Goal: Use online tool/utility: Utilize a website feature to perform a specific function

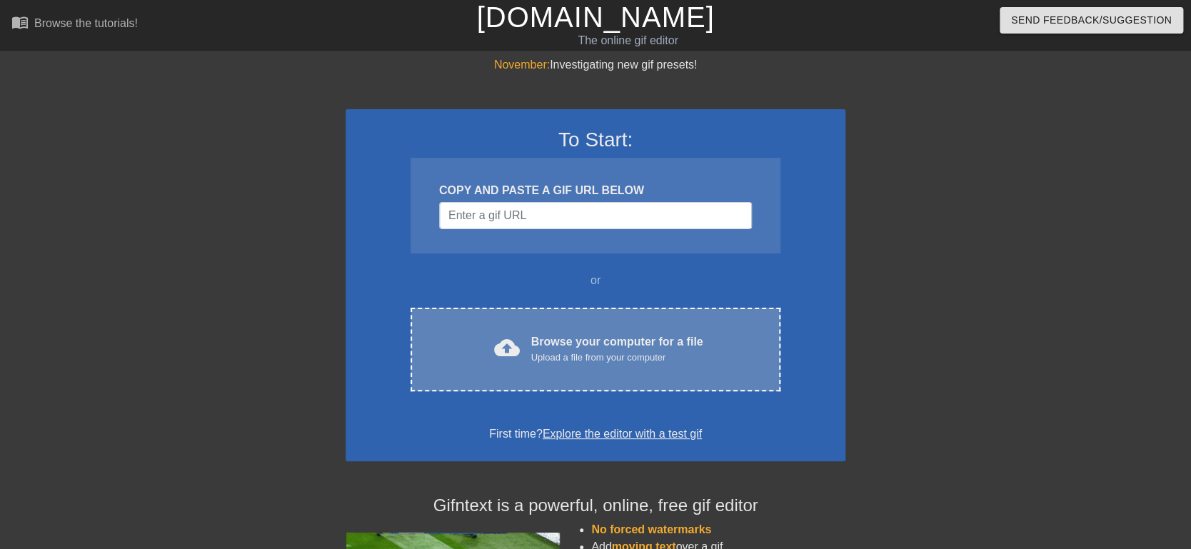
click at [666, 352] on div "Upload a file from your computer" at bounding box center [617, 358] width 172 height 14
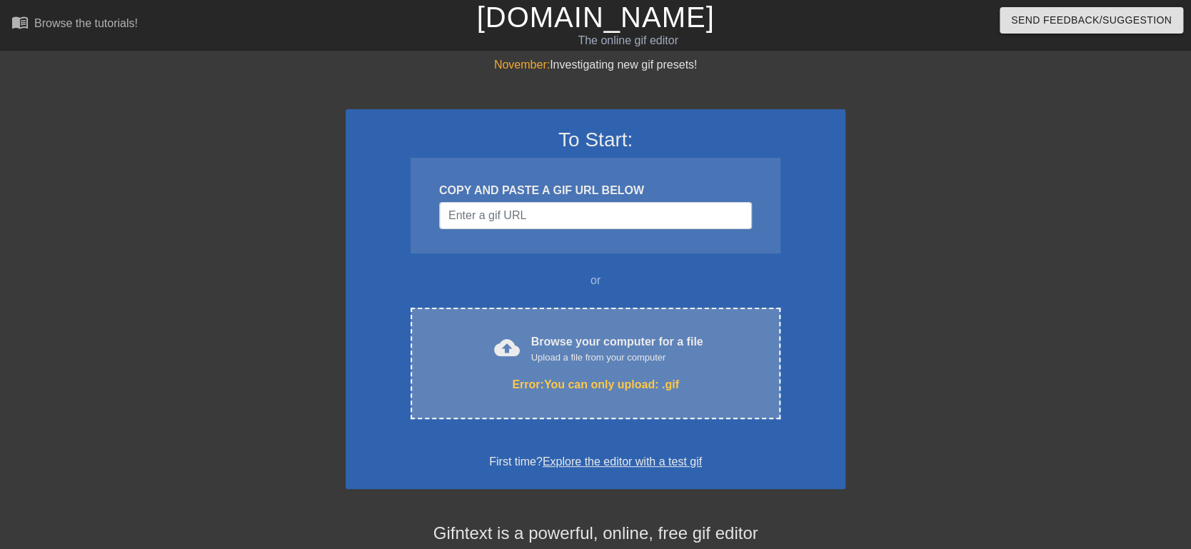
click at [642, 346] on div "Browse your computer for a file Upload a file from your computer" at bounding box center [617, 349] width 172 height 31
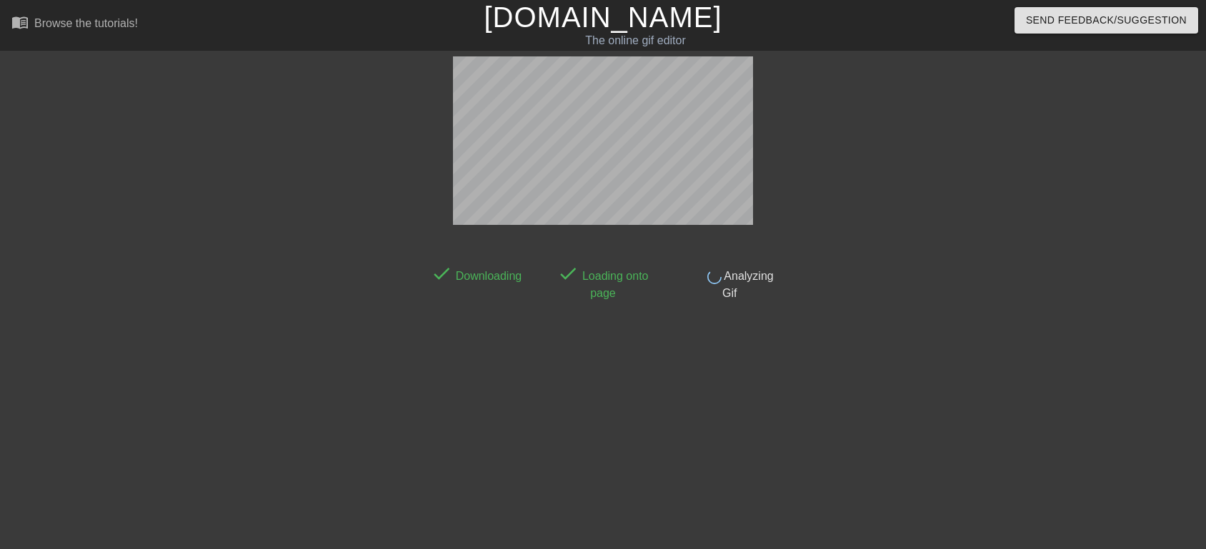
click at [562, 16] on link "[DOMAIN_NAME]" at bounding box center [603, 16] width 238 height 31
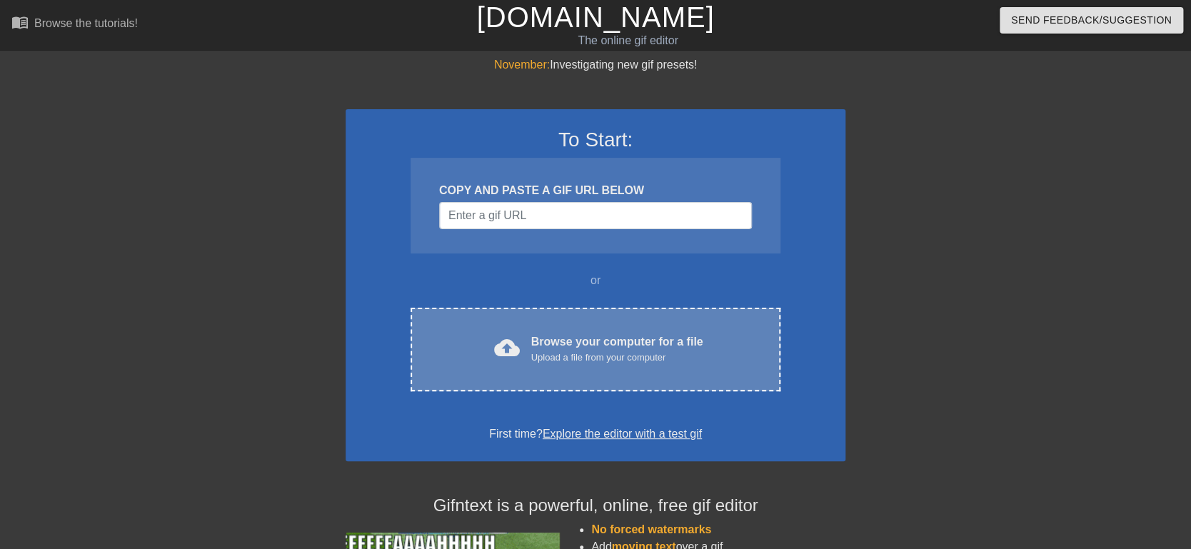
click at [549, 365] on div "cloud_upload Browse your computer for a file Upload a file from your computer C…" at bounding box center [596, 350] width 370 height 84
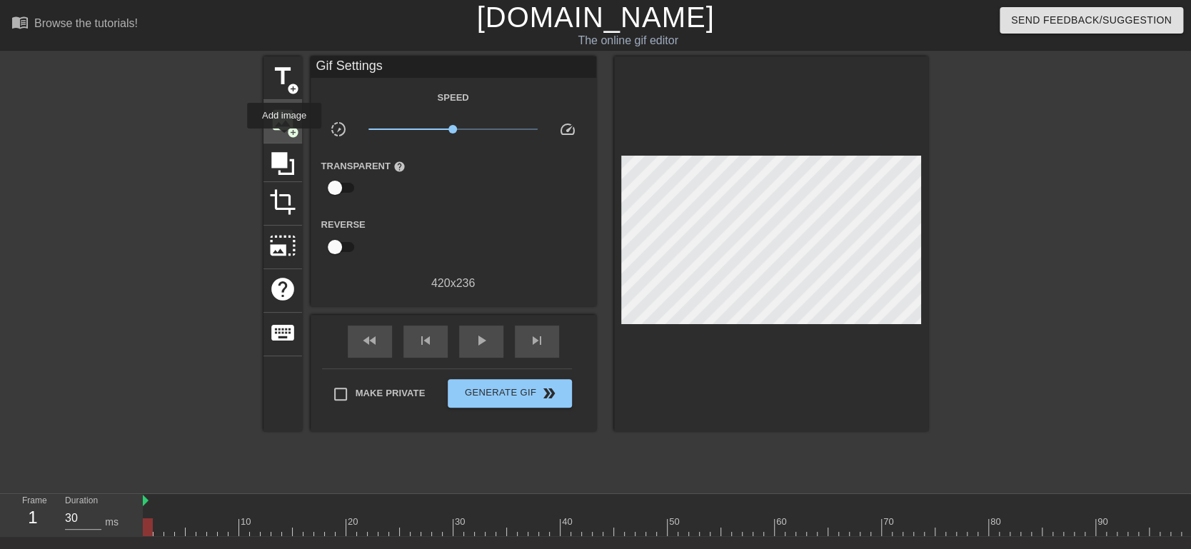
click at [283, 133] on div "image add_circle" at bounding box center [283, 122] width 39 height 44
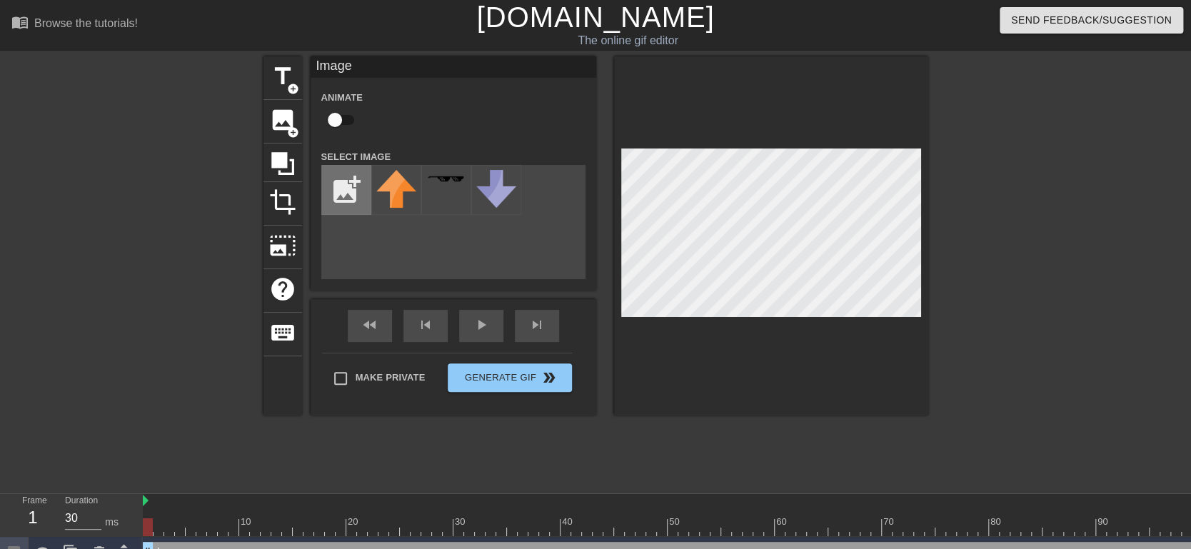
click at [344, 192] on input "file" at bounding box center [346, 190] width 49 height 49
click at [354, 188] on input "file" at bounding box center [346, 190] width 49 height 49
type input "C:\fakepath\RIGHT.png"
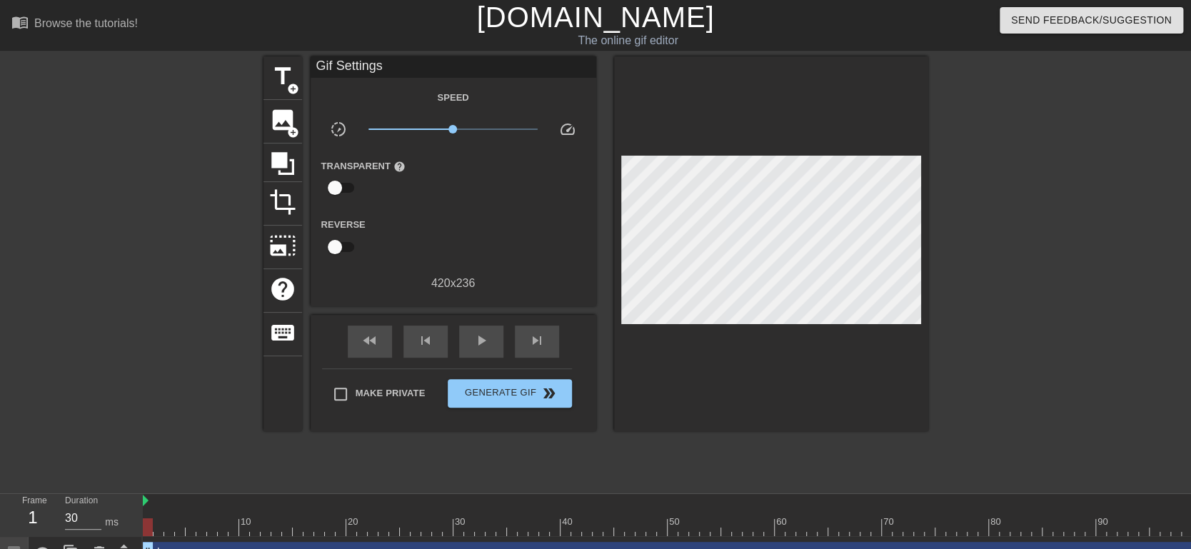
click at [474, 317] on div "fast_rewind skip_previous play_arrow skip_next" at bounding box center [453, 342] width 233 height 54
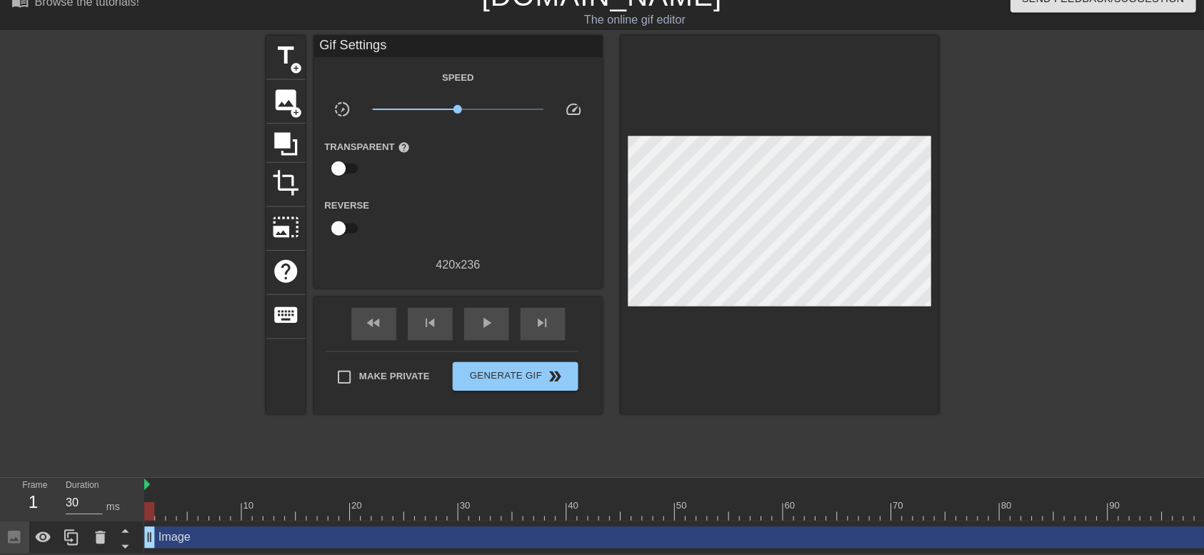
scroll to position [34, 0]
click at [503, 304] on div "play_arrow" at bounding box center [481, 320] width 44 height 32
click at [284, 88] on span "image" at bounding box center [282, 98] width 27 height 27
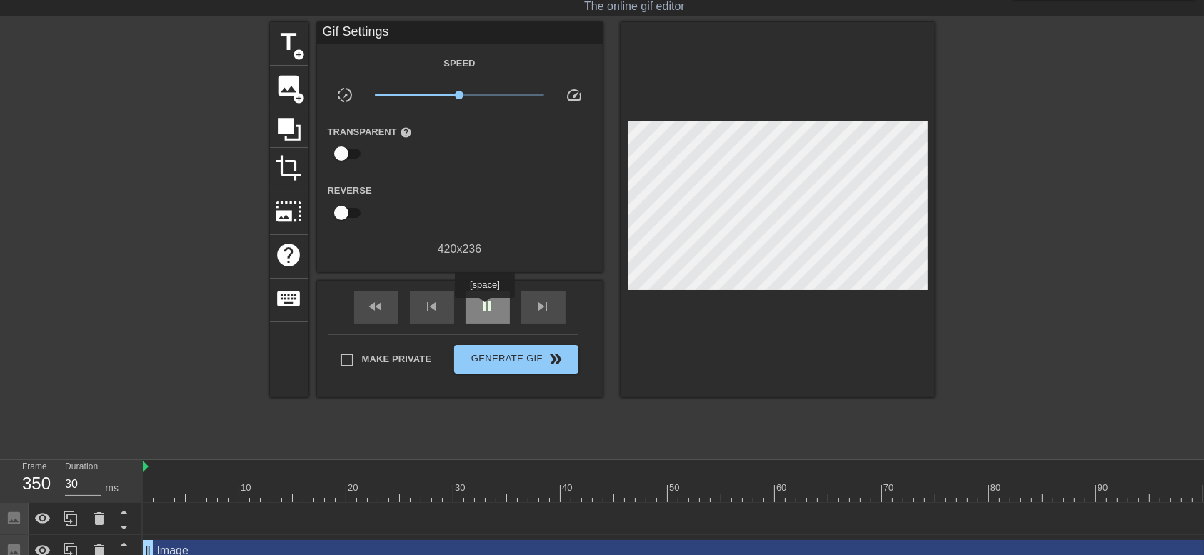
click at [484, 308] on span "pause" at bounding box center [487, 306] width 17 height 17
click at [424, 311] on span "skip_previous" at bounding box center [432, 306] width 17 height 17
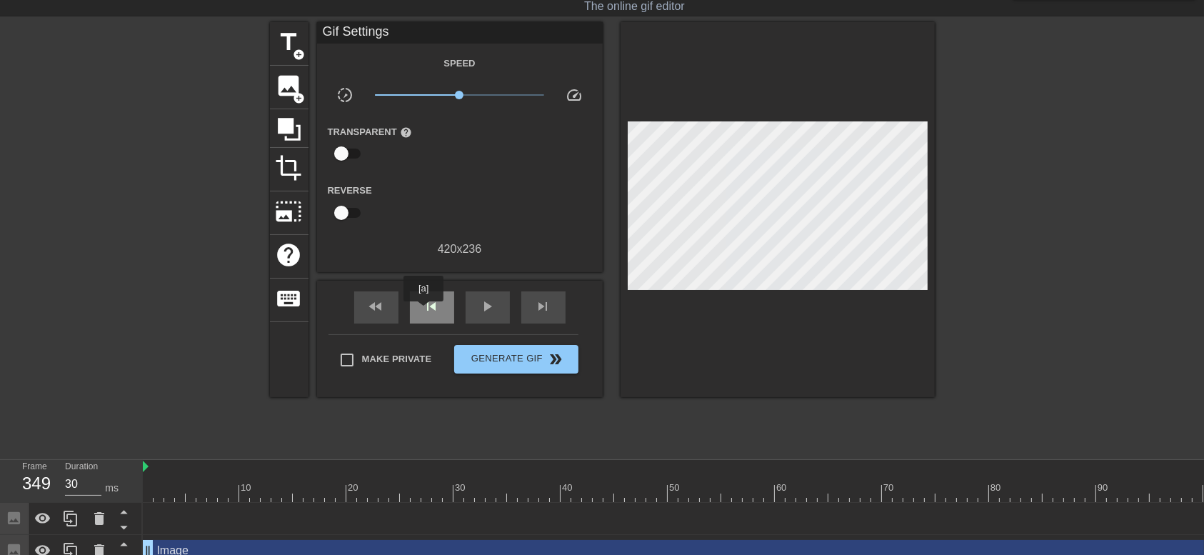
click at [424, 311] on span "skip_previous" at bounding box center [432, 306] width 17 height 17
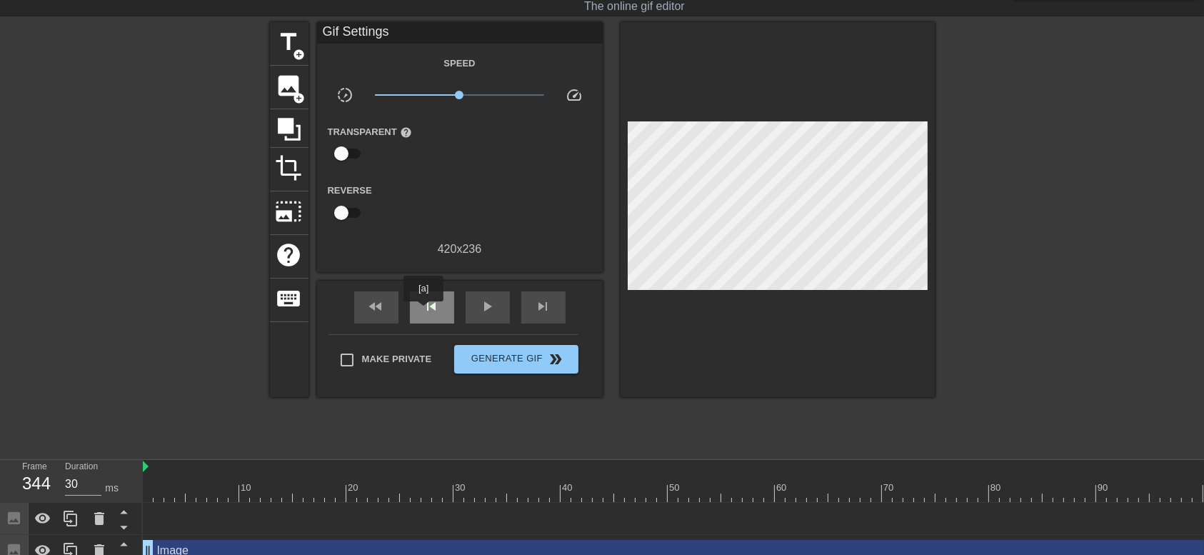
click at [424, 311] on span "skip_previous" at bounding box center [432, 306] width 17 height 17
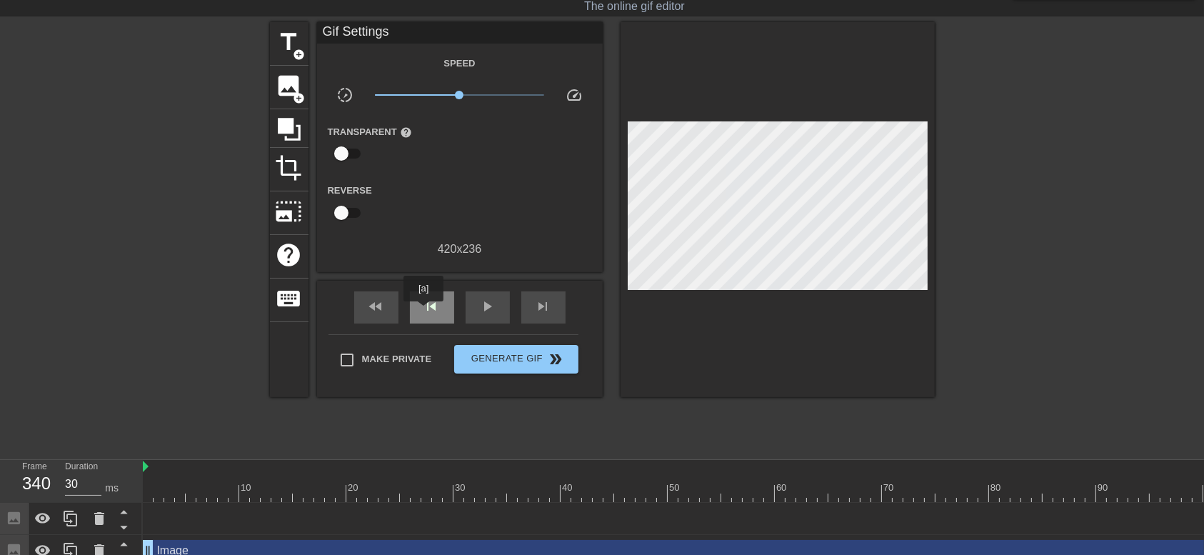
click at [424, 311] on span "skip_previous" at bounding box center [432, 306] width 17 height 17
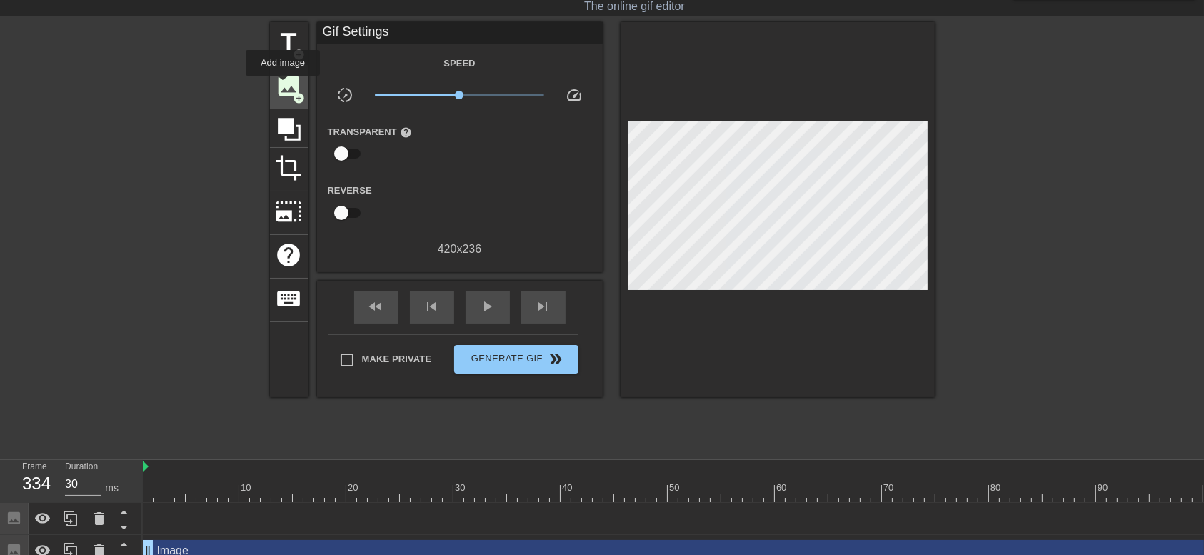
click at [283, 86] on span "image" at bounding box center [289, 85] width 27 height 27
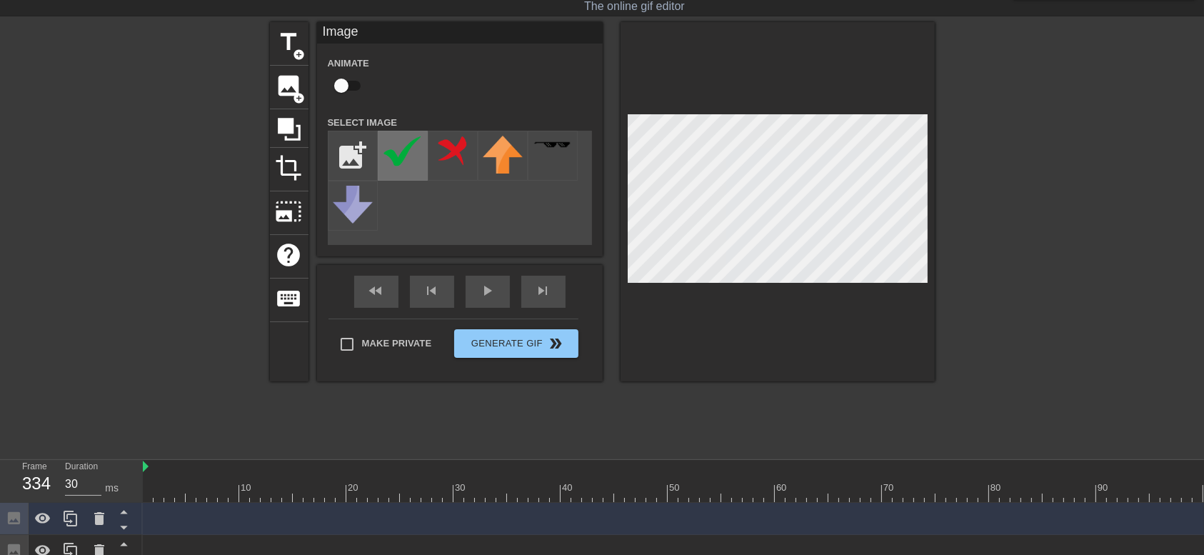
click at [395, 159] on img at bounding box center [403, 151] width 40 height 31
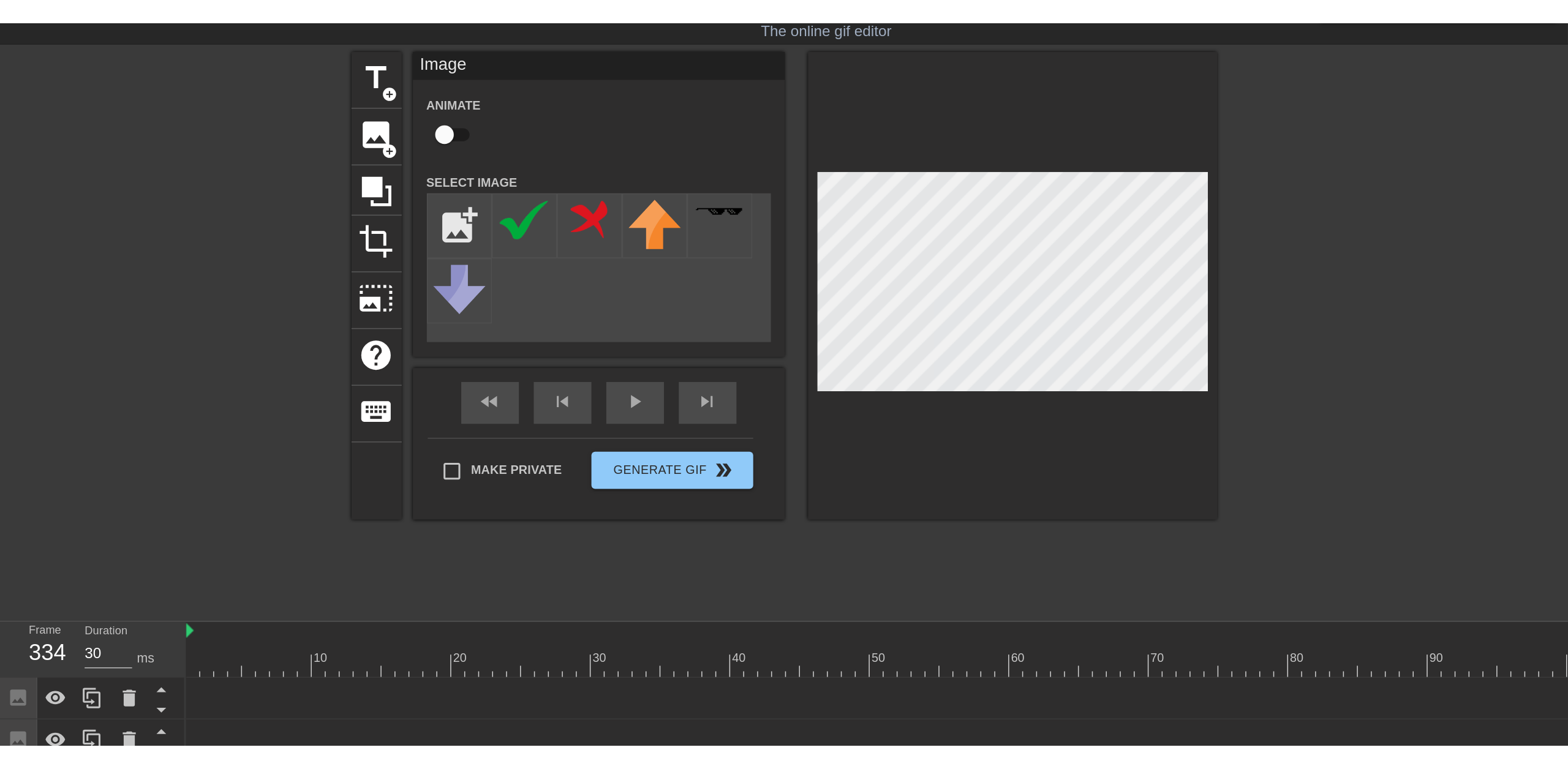
scroll to position [0, 0]
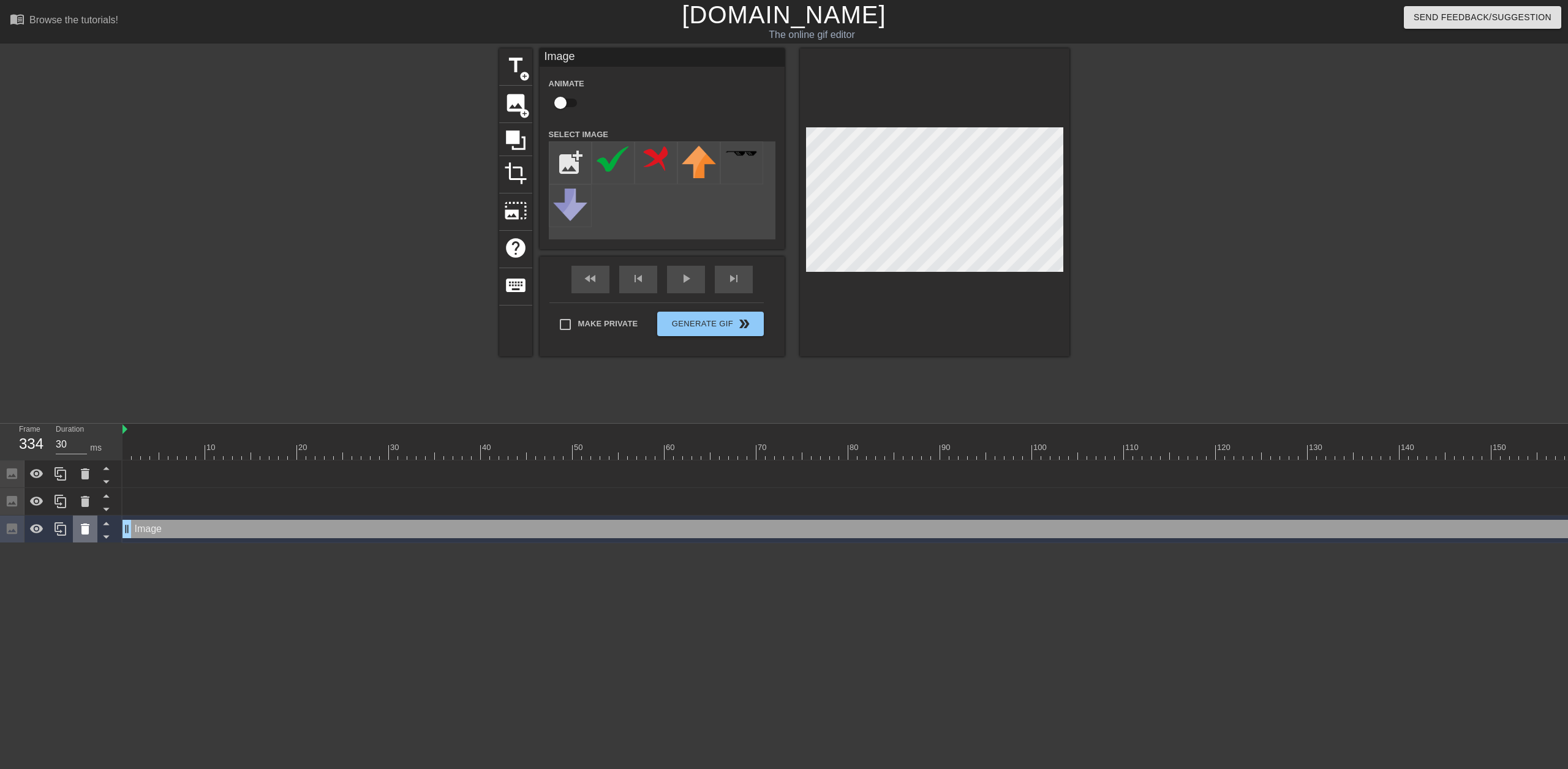
click at [85, 471] on icon at bounding box center [85, 529] width 9 height 11
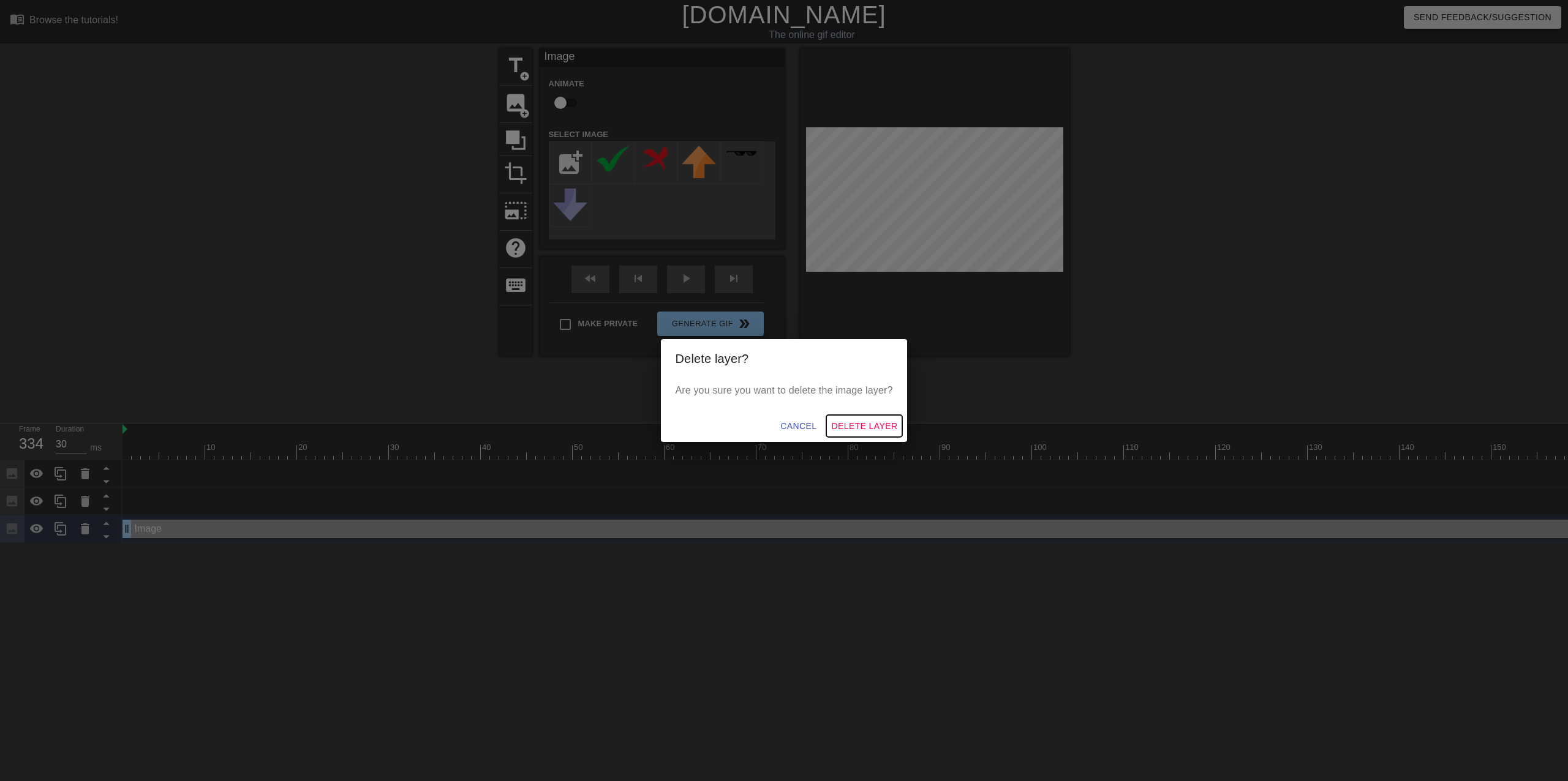
click at [870, 424] on span "Delete Layer" at bounding box center [864, 427] width 66 height 15
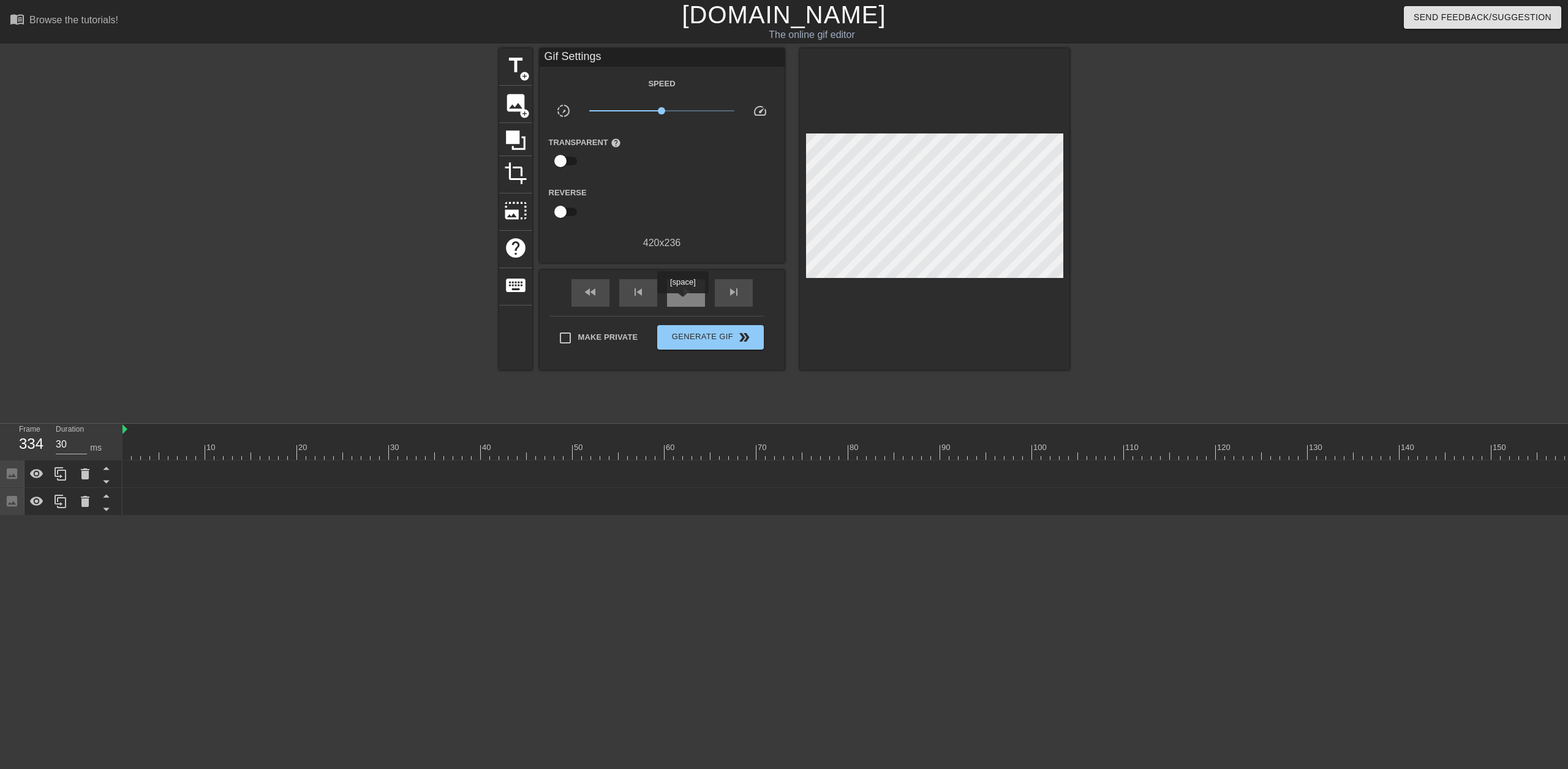
click at [683, 302] on div "play_arrow" at bounding box center [686, 293] width 38 height 27
click at [687, 295] on span "pause" at bounding box center [685, 291] width 15 height 15
click at [633, 291] on span "skip_previous" at bounding box center [638, 291] width 15 height 15
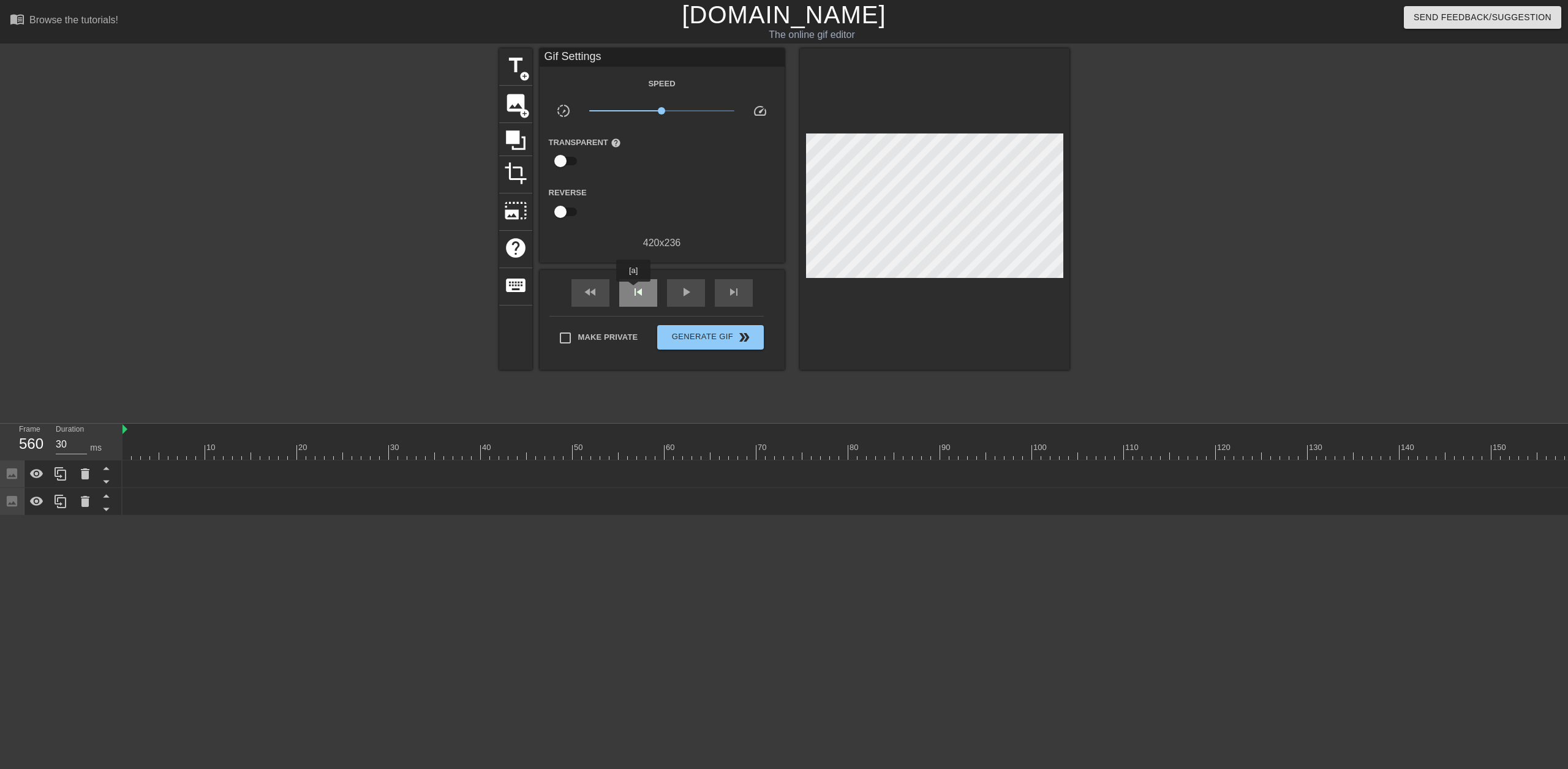
click at [633, 291] on span "skip_previous" at bounding box center [638, 291] width 15 height 15
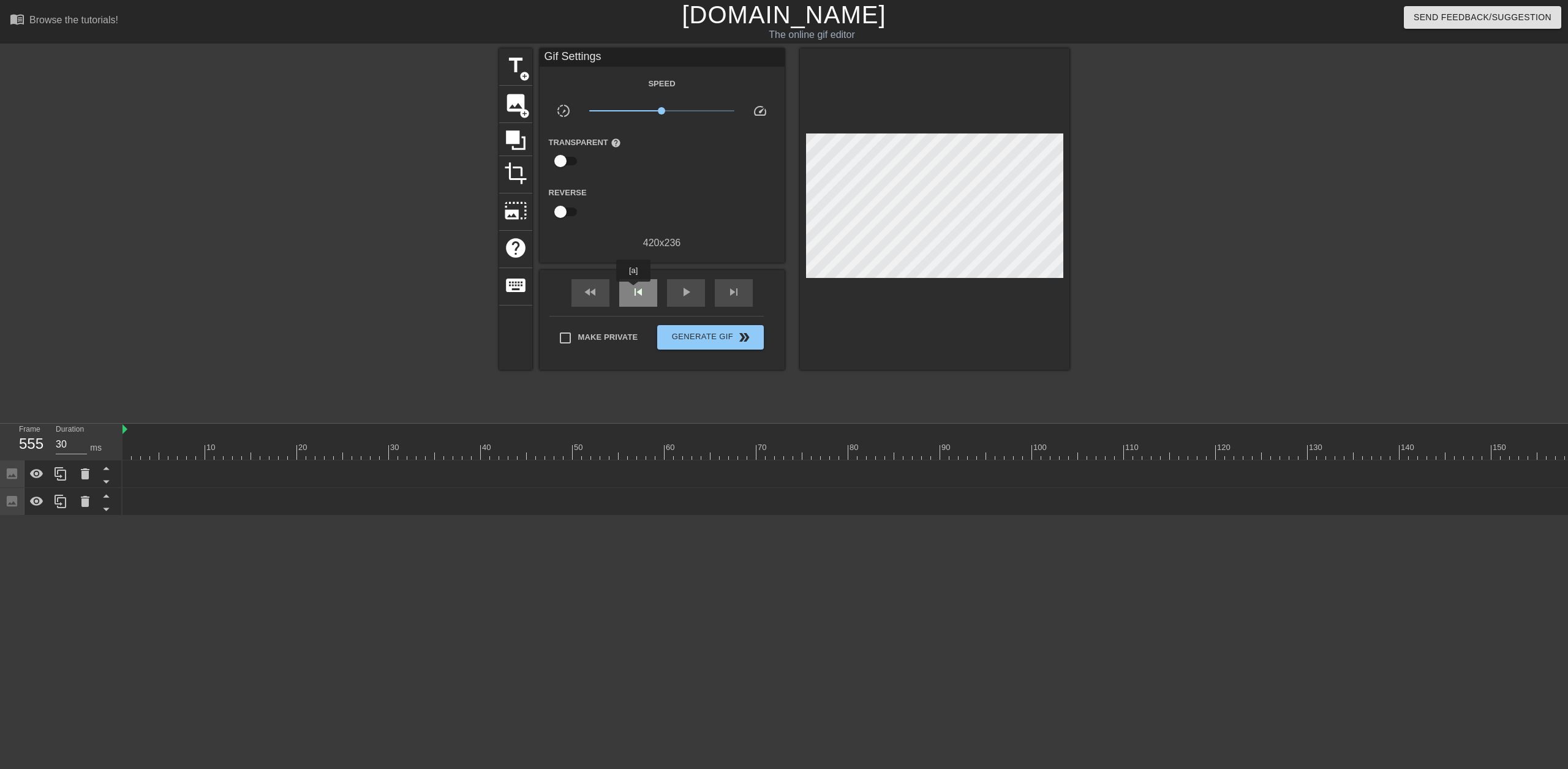
click at [633, 291] on span "skip_previous" at bounding box center [638, 291] width 15 height 15
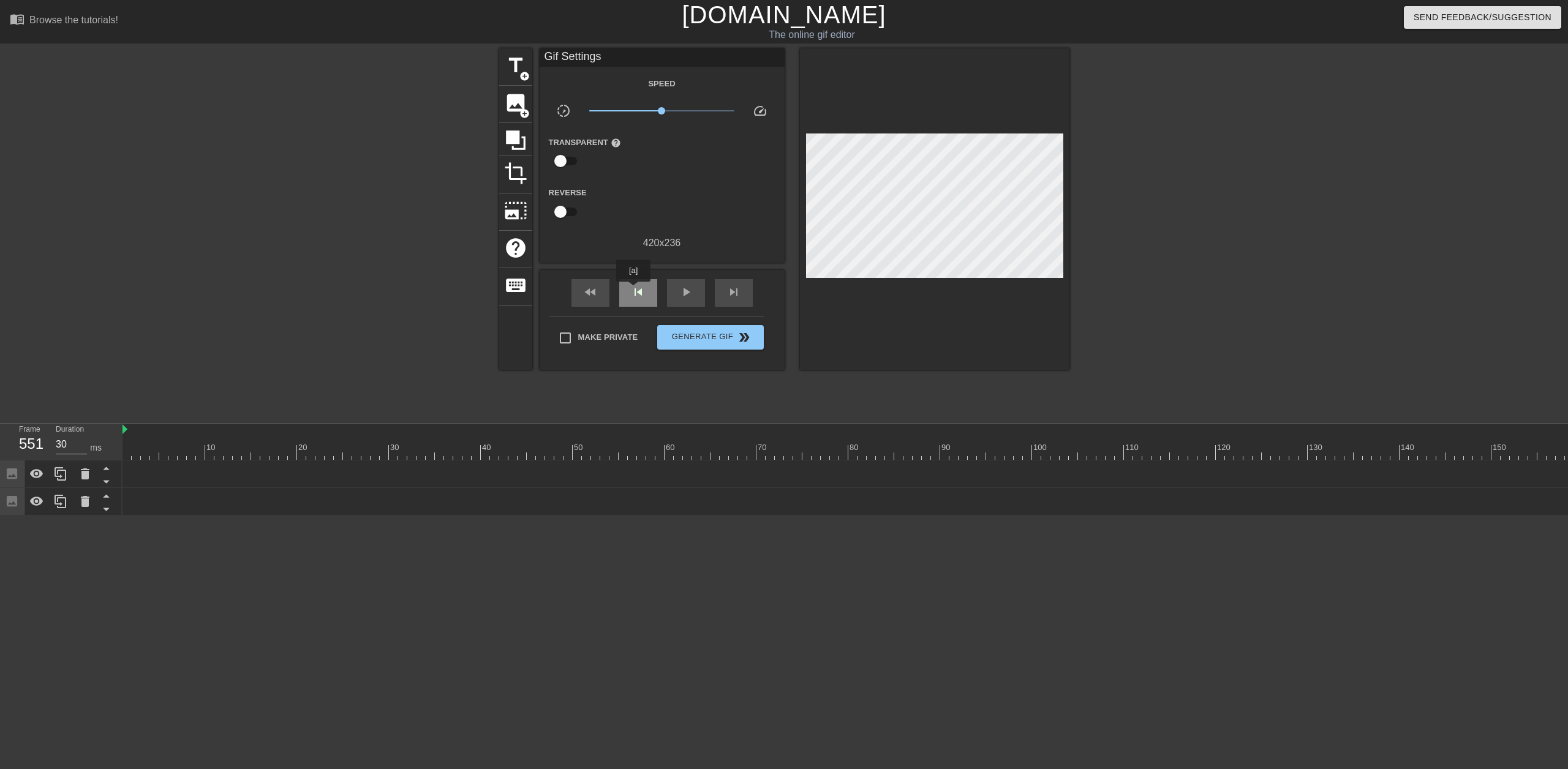
click at [633, 291] on span "skip_previous" at bounding box center [638, 291] width 15 height 15
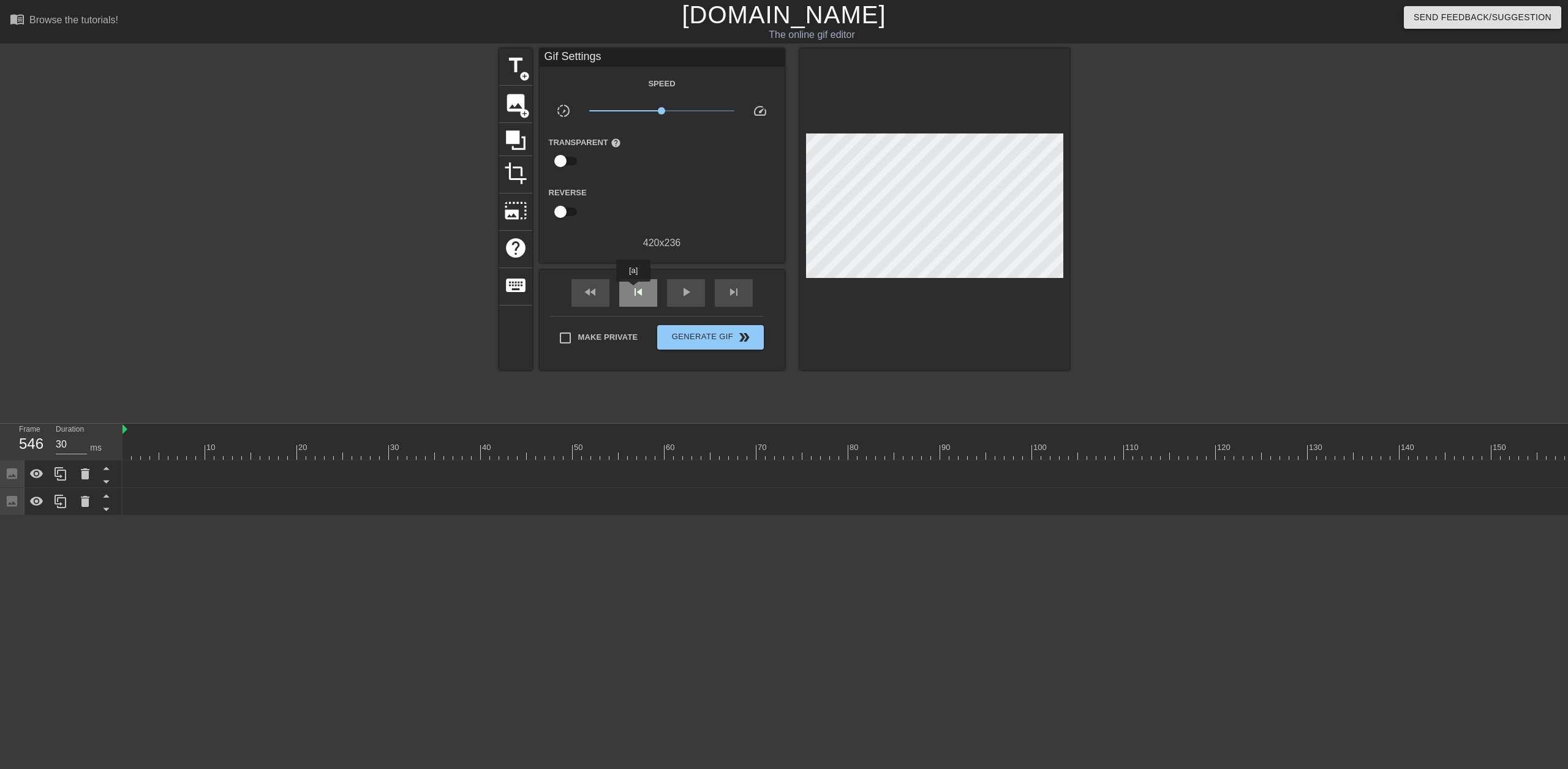
click at [633, 291] on span "skip_previous" at bounding box center [638, 291] width 15 height 15
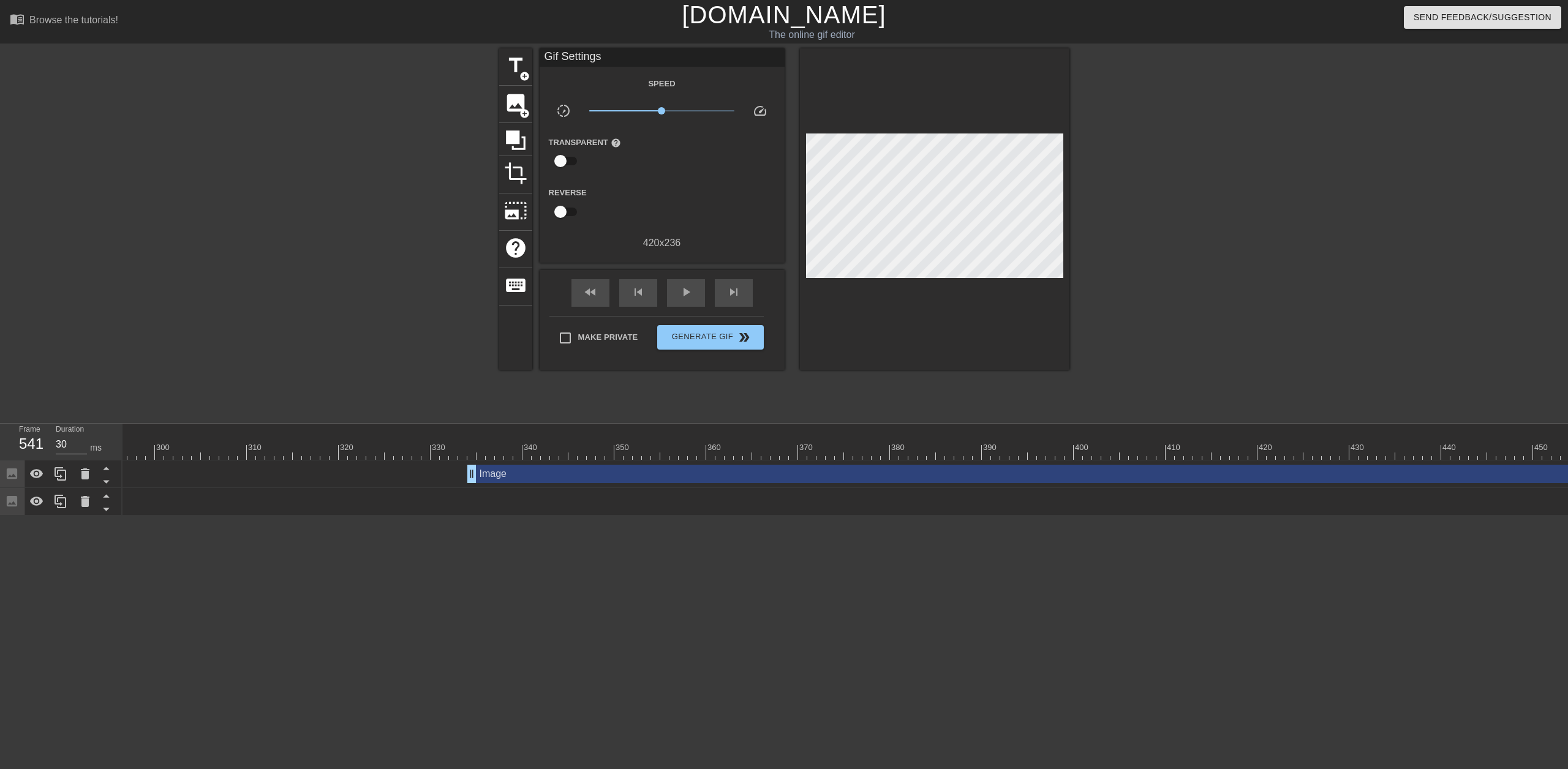
scroll to position [0, 2723]
click at [438, 454] on div at bounding box center [1014, 453] width 7232 height 15
click at [678, 289] on span "play_arrow" at bounding box center [685, 291] width 15 height 15
click at [696, 295] on div "pause" at bounding box center [686, 293] width 38 height 27
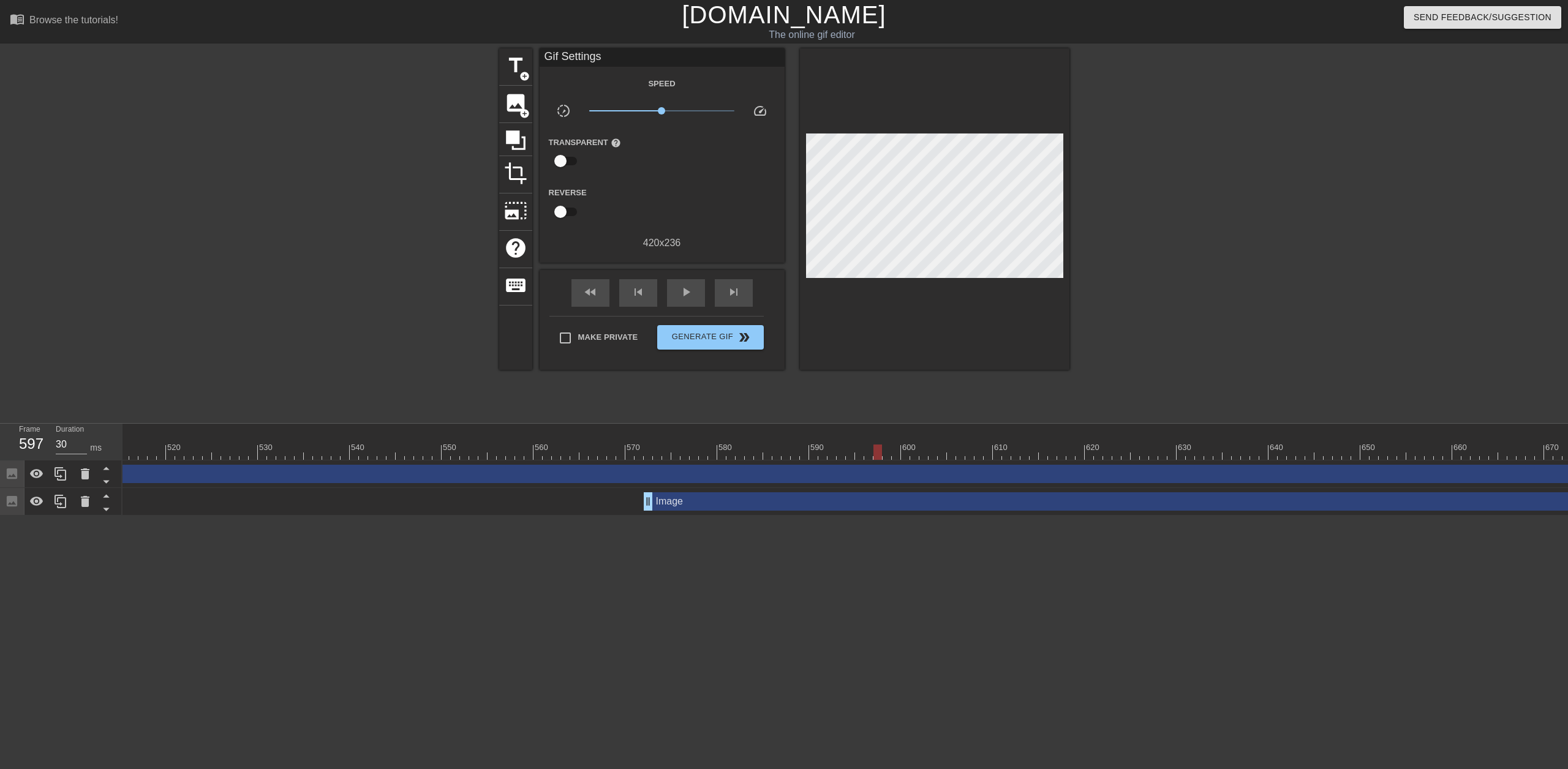
scroll to position [0, 4772]
click at [753, 471] on div "Image drag_handle drag_handle" at bounding box center [1590, 501] width 1985 height 18
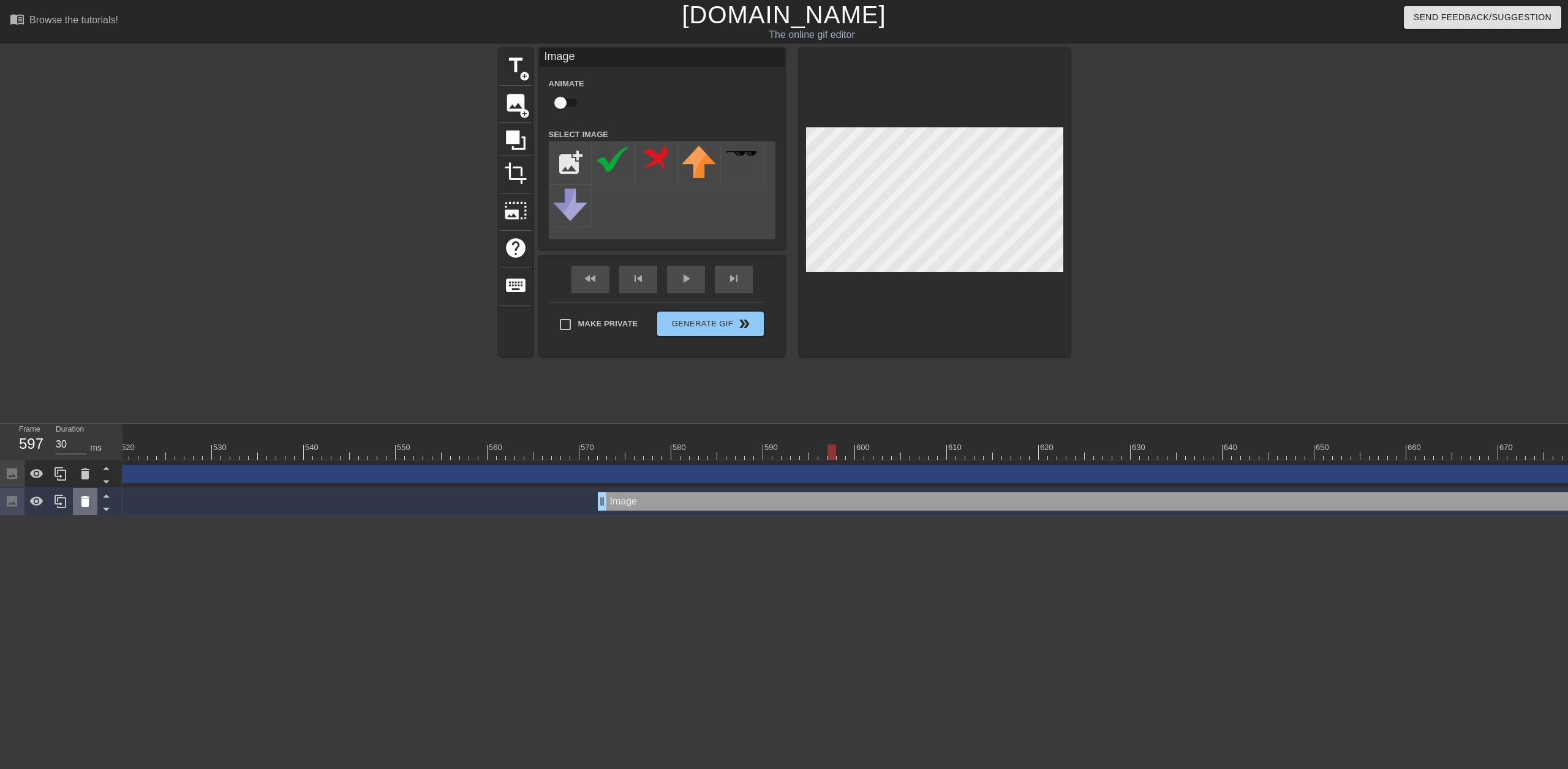
click at [89, 471] on icon at bounding box center [85, 501] width 15 height 15
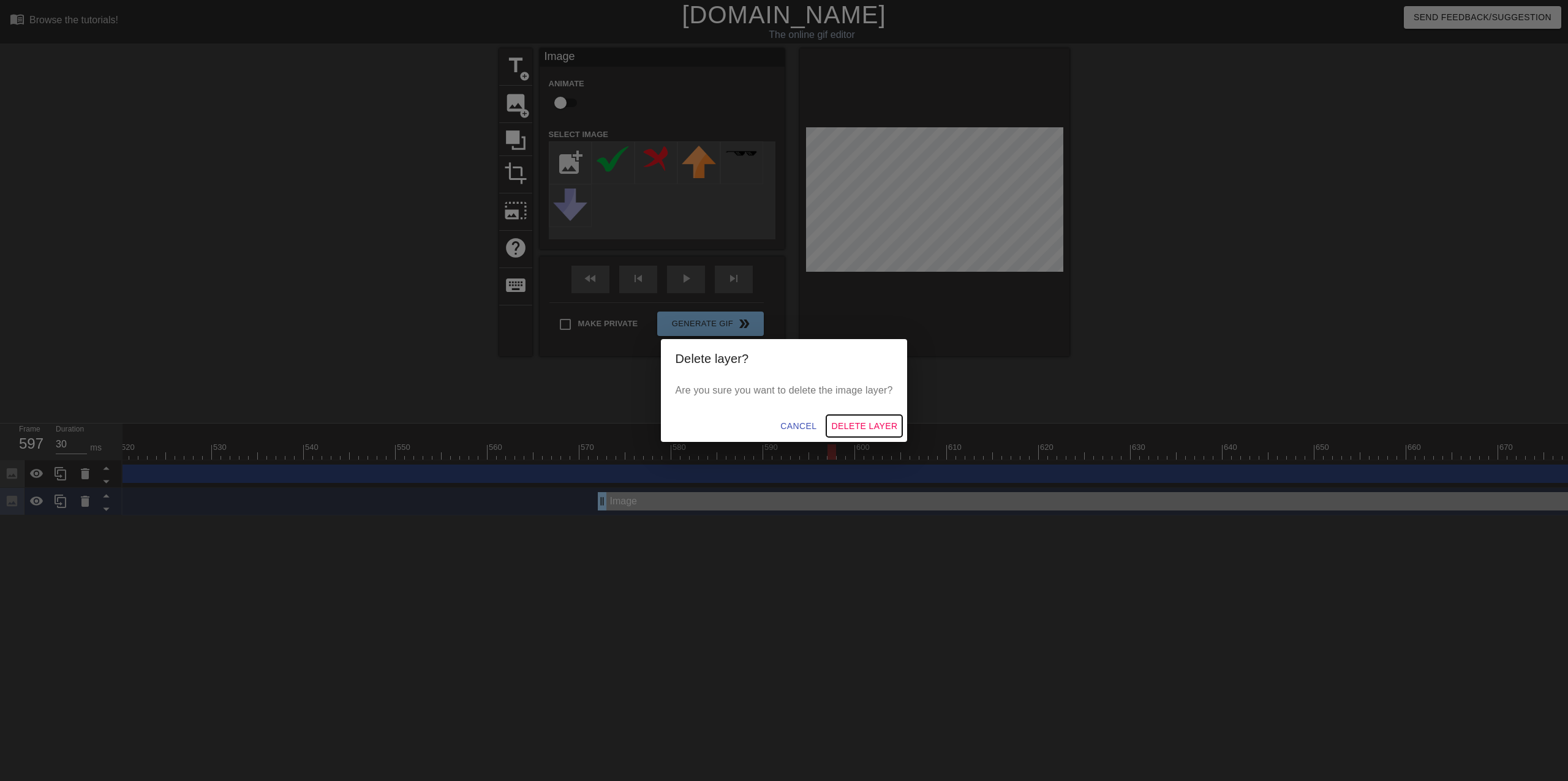
click at [867, 422] on span "Delete Layer" at bounding box center [864, 427] width 66 height 15
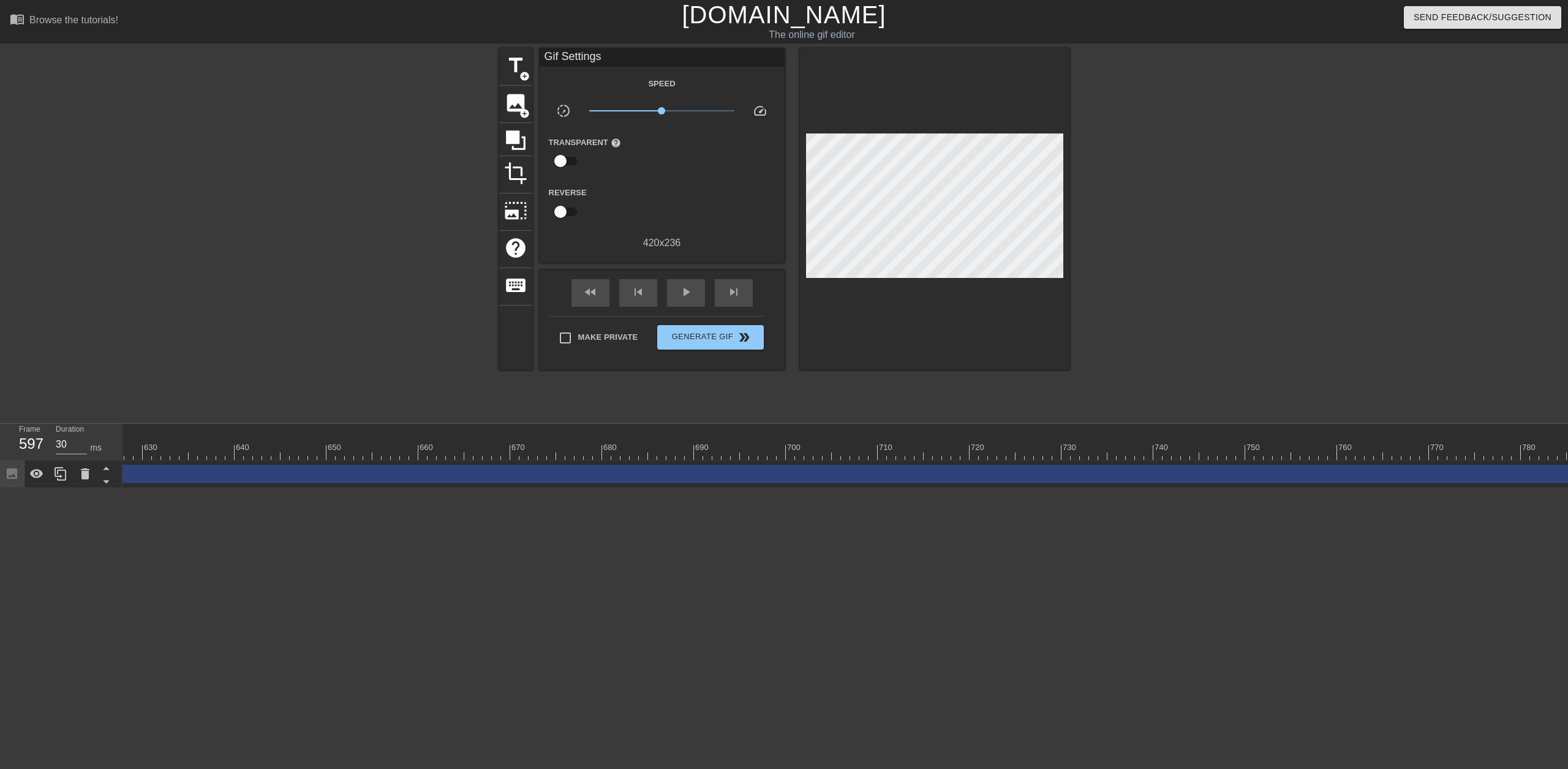
scroll to position [0, 5789]
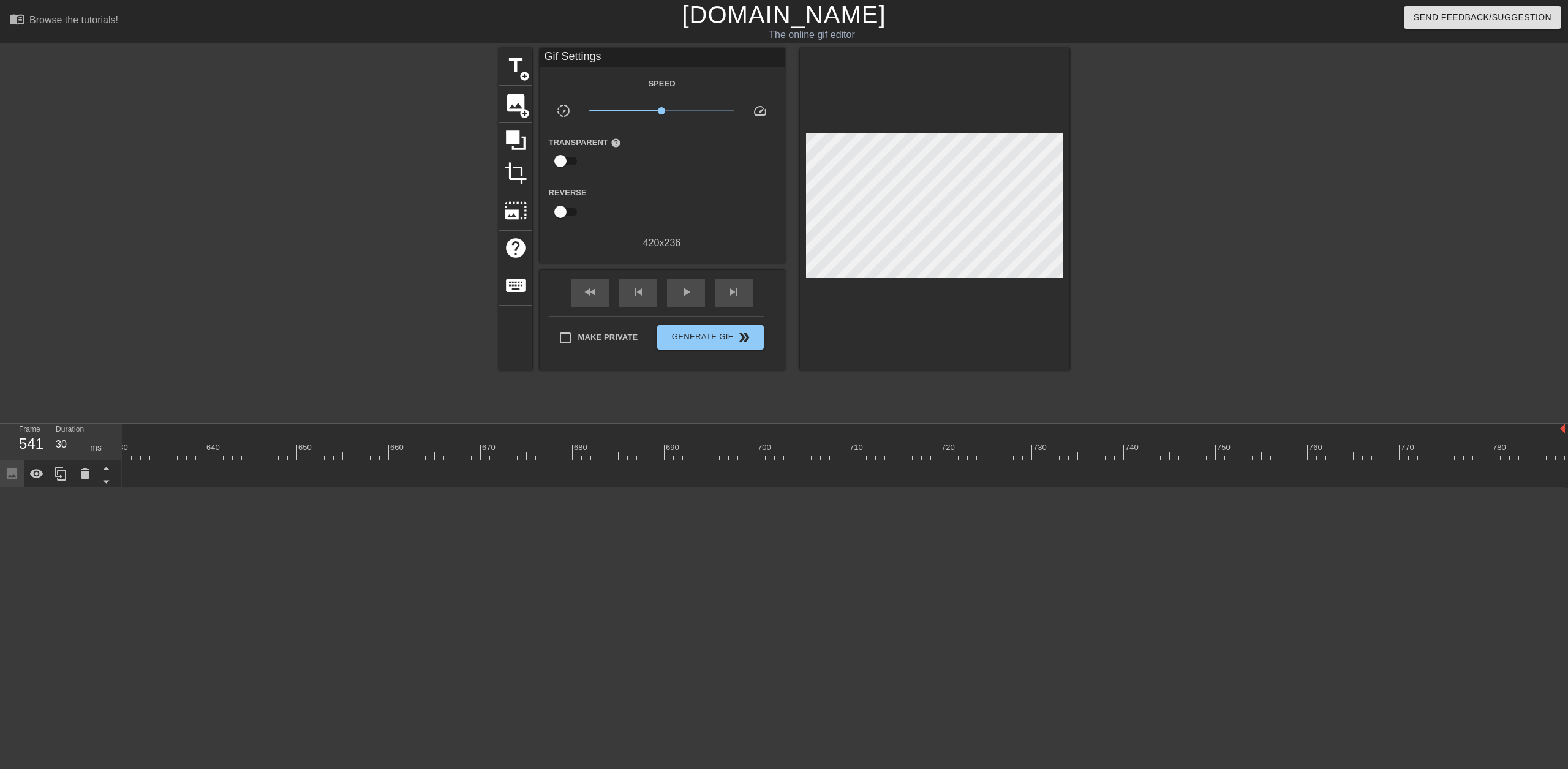
drag, startPoint x: 1559, startPoint y: 472, endPoint x: -704, endPoint y: 420, distance: 2263.6
click at [0, 420] on html "menu_book Browse the tutorials! Gifntext.com The online gif editor Send Feedbac…" at bounding box center [784, 243] width 1568 height 488
click at [731, 284] on div "skip_next" at bounding box center [733, 293] width 38 height 27
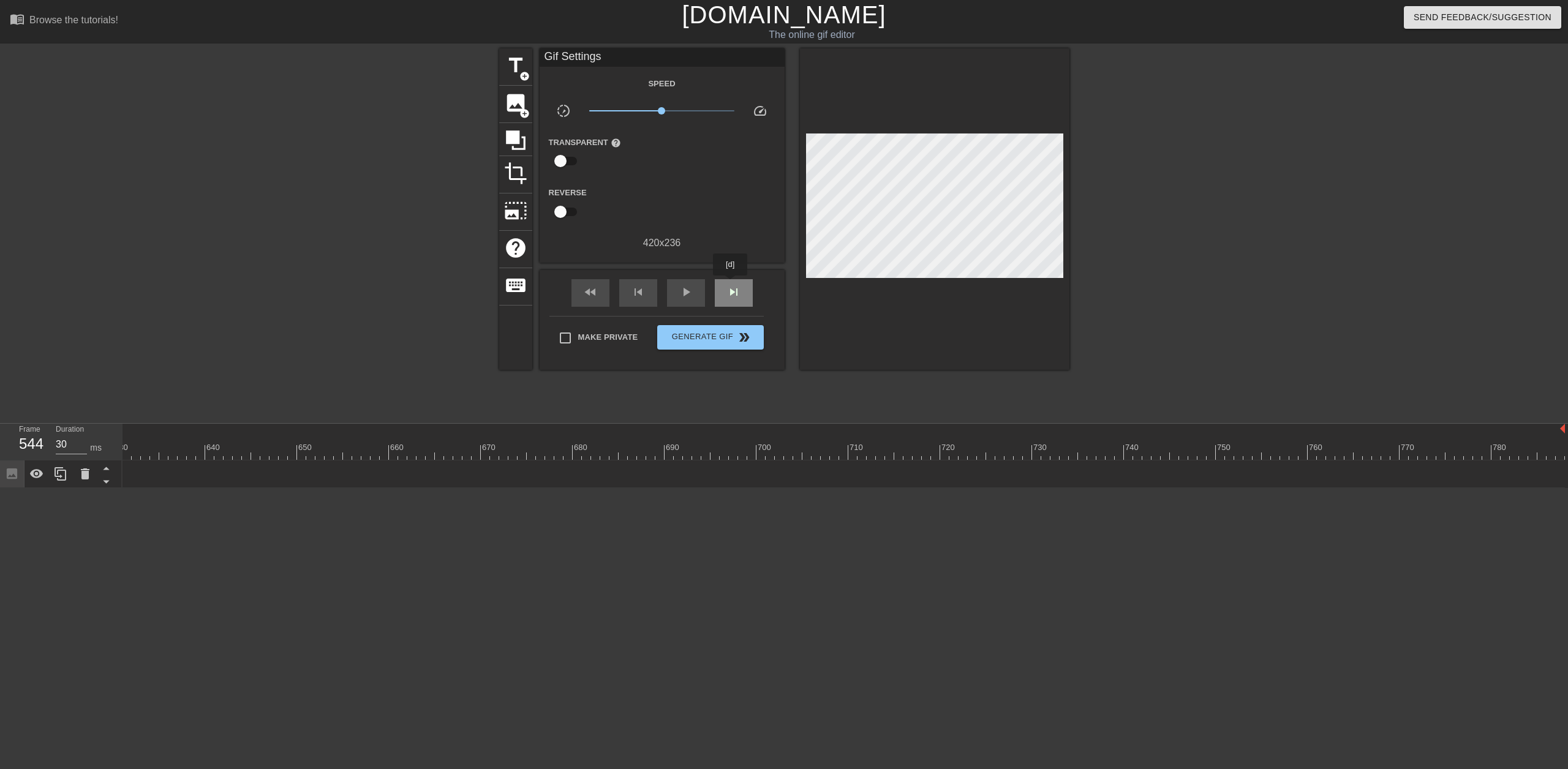
click at [731, 284] on div "skip_next" at bounding box center [733, 293] width 38 height 27
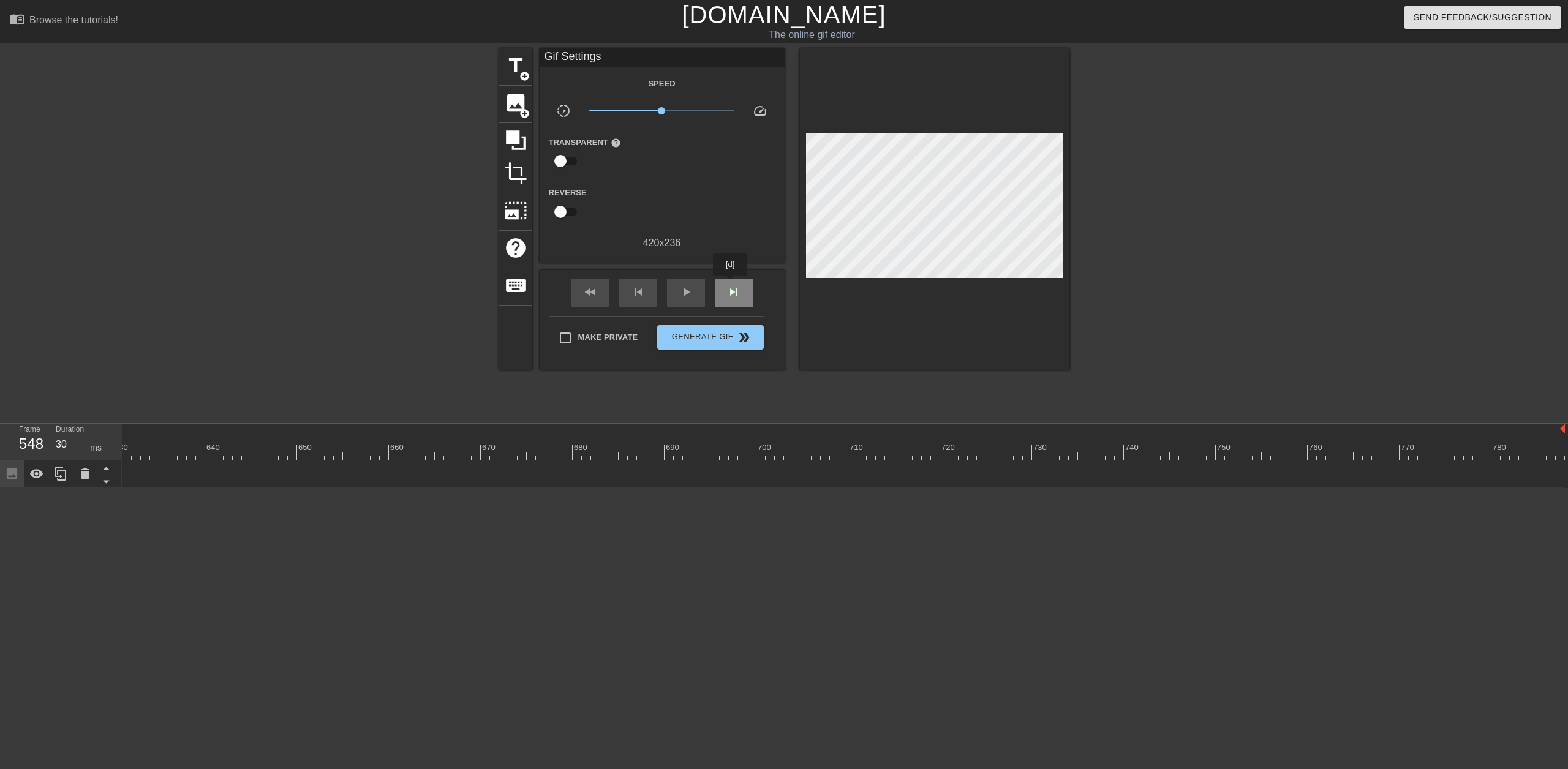
click at [731, 284] on div "skip_next" at bounding box center [733, 293] width 38 height 27
click at [518, 111] on span "image" at bounding box center [516, 102] width 23 height 23
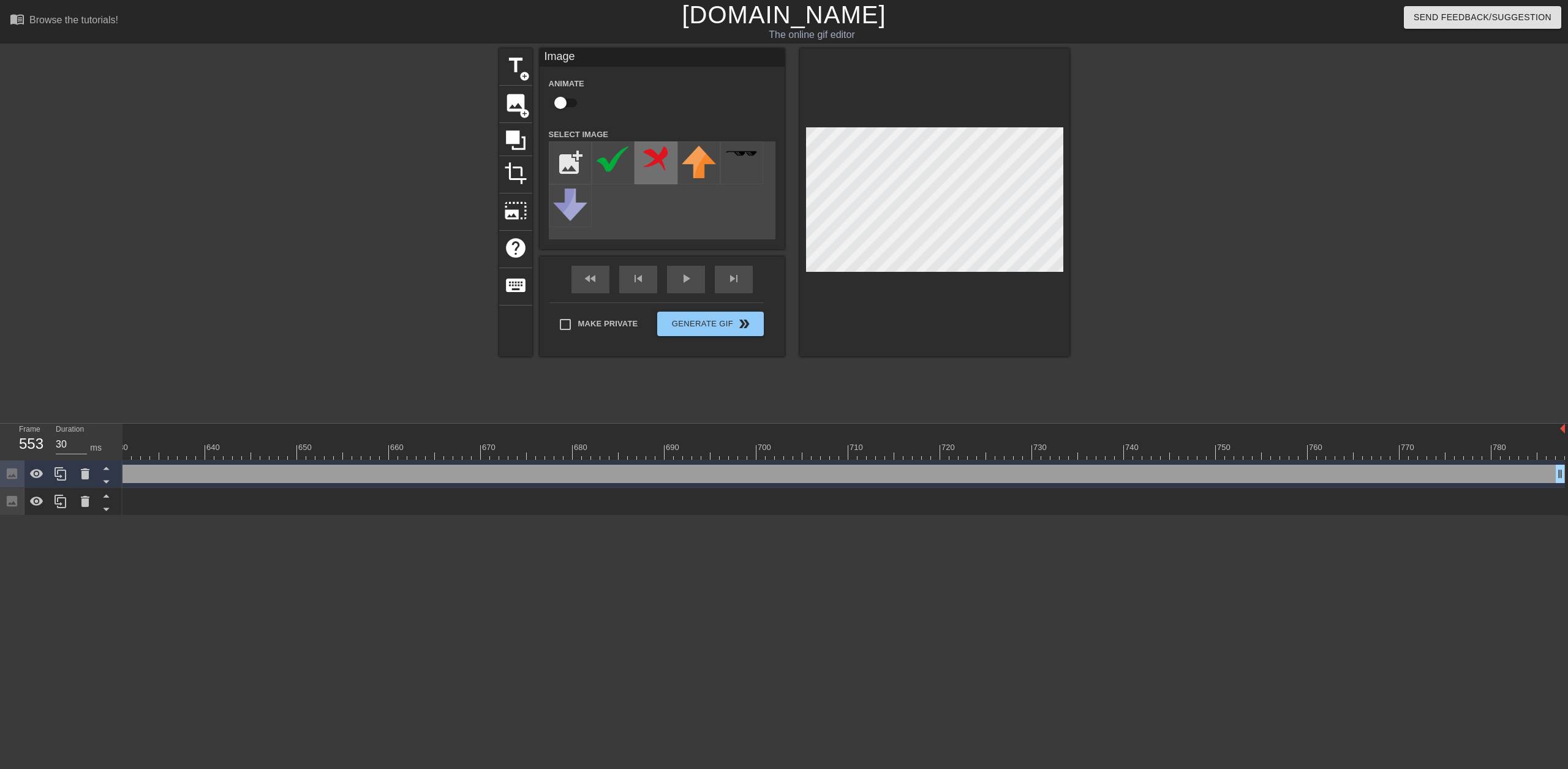
click at [649, 160] on img at bounding box center [656, 159] width 34 height 27
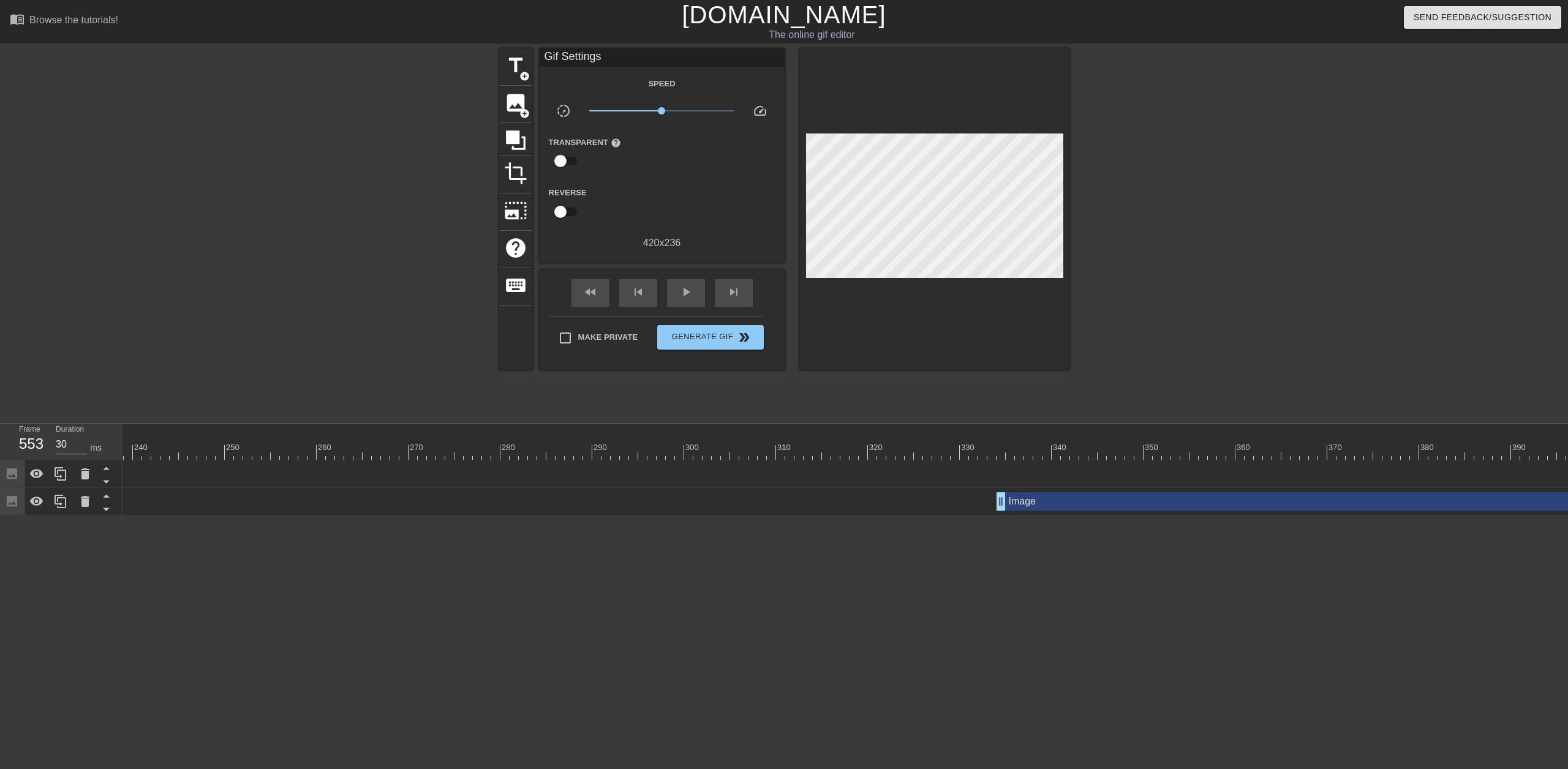
scroll to position [0, 2206]
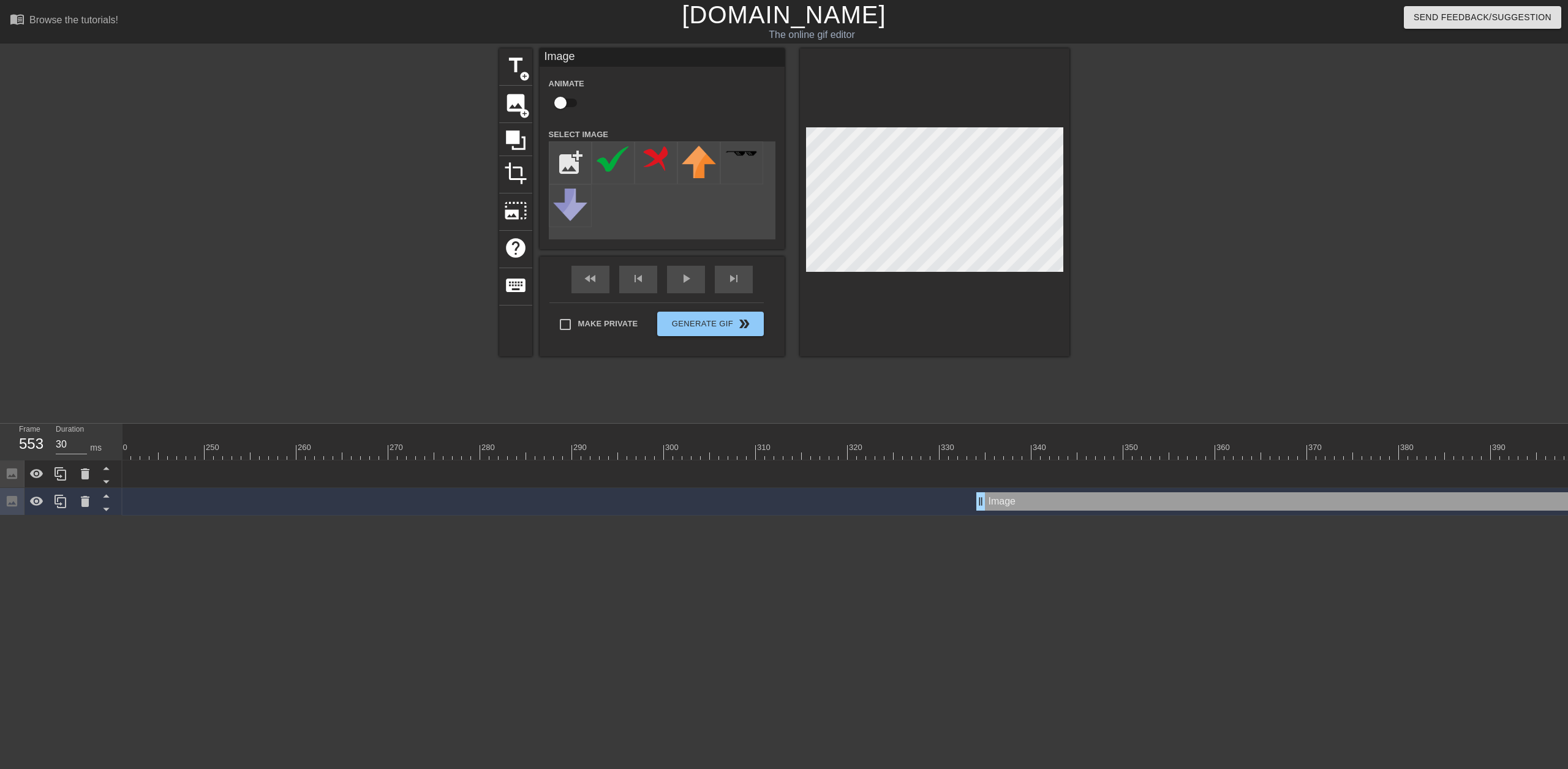
scroll to position [0, 3471]
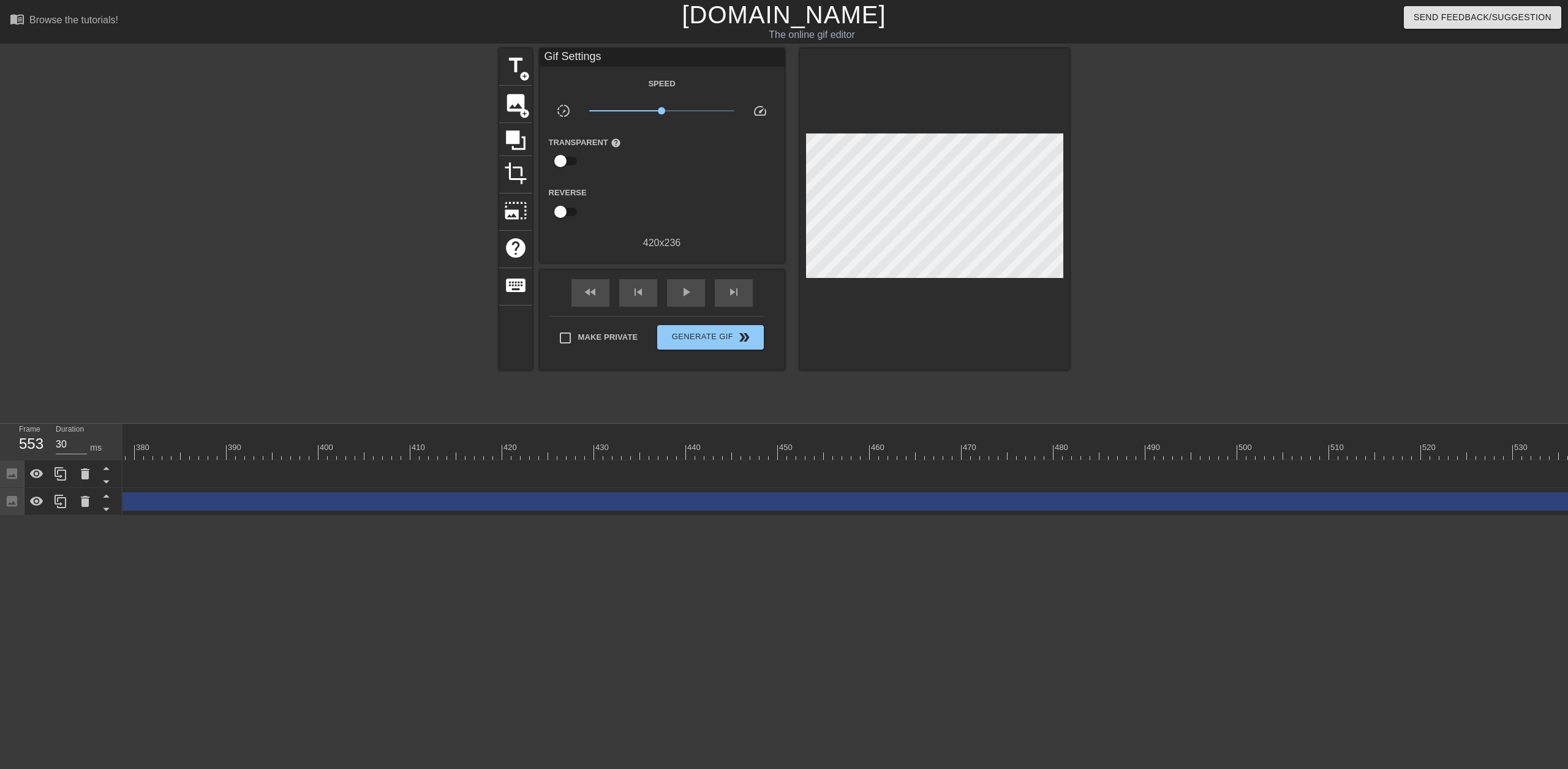
click at [888, 471] on div "Image drag_handle drag_handle" at bounding box center [667, 501] width 1911 height 18
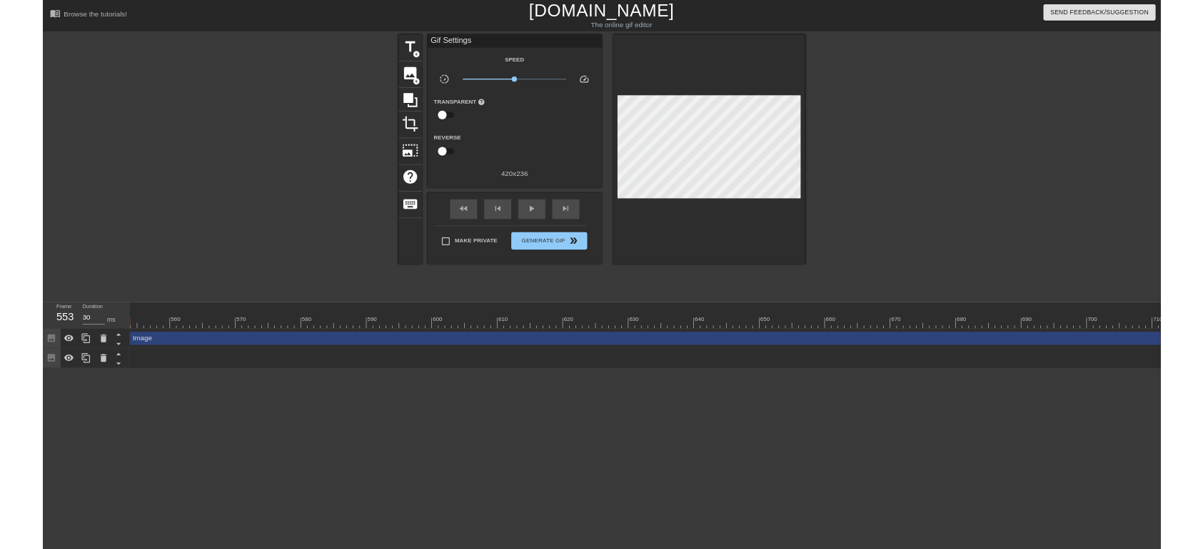
scroll to position [0, 5754]
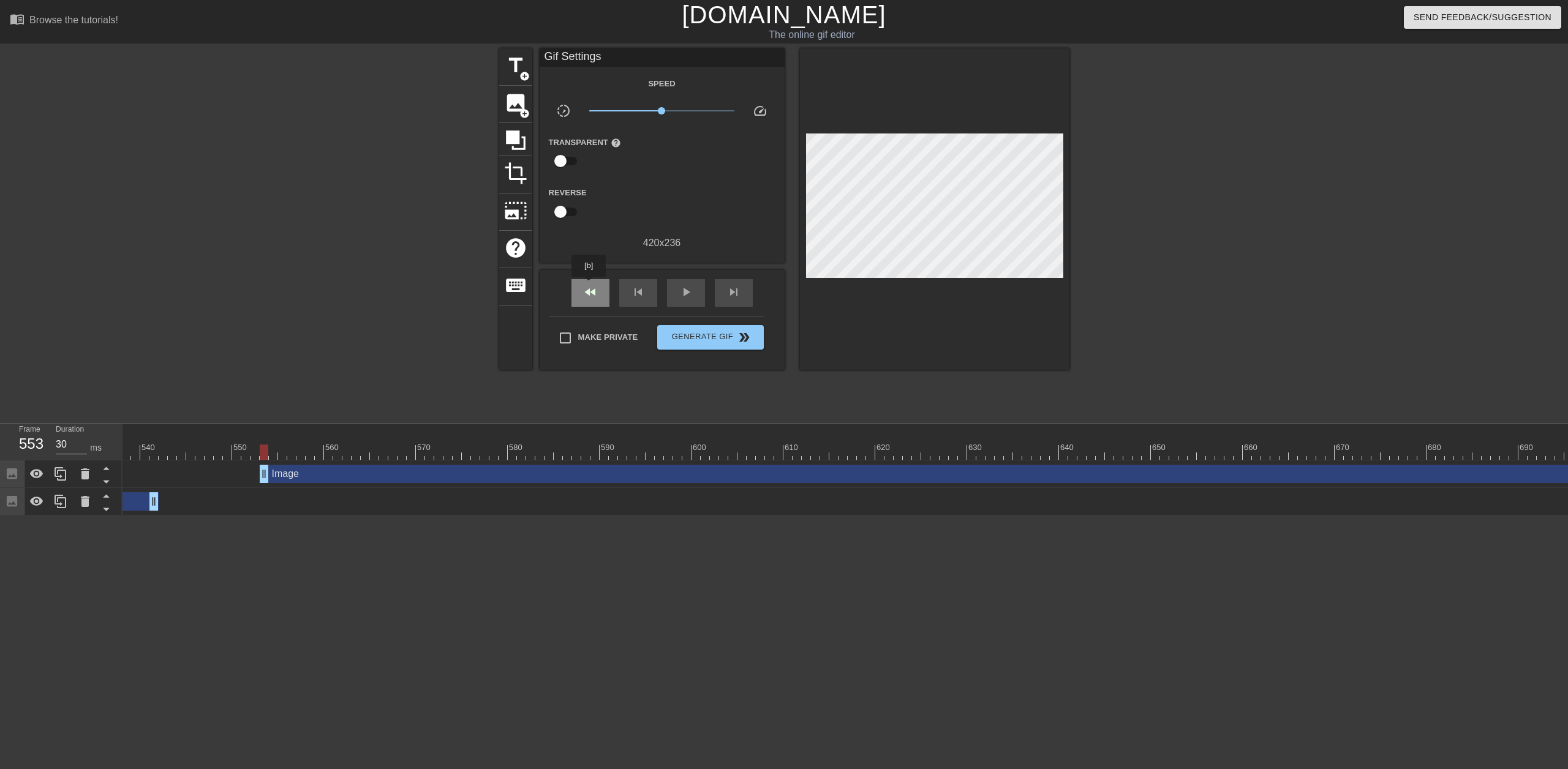
click at [589, 285] on span "fast_rewind" at bounding box center [590, 291] width 15 height 15
click at [681, 291] on span "play_arrow" at bounding box center [685, 291] width 15 height 15
click at [699, 343] on span "Generate Gif double_arrow" at bounding box center [710, 337] width 96 height 15
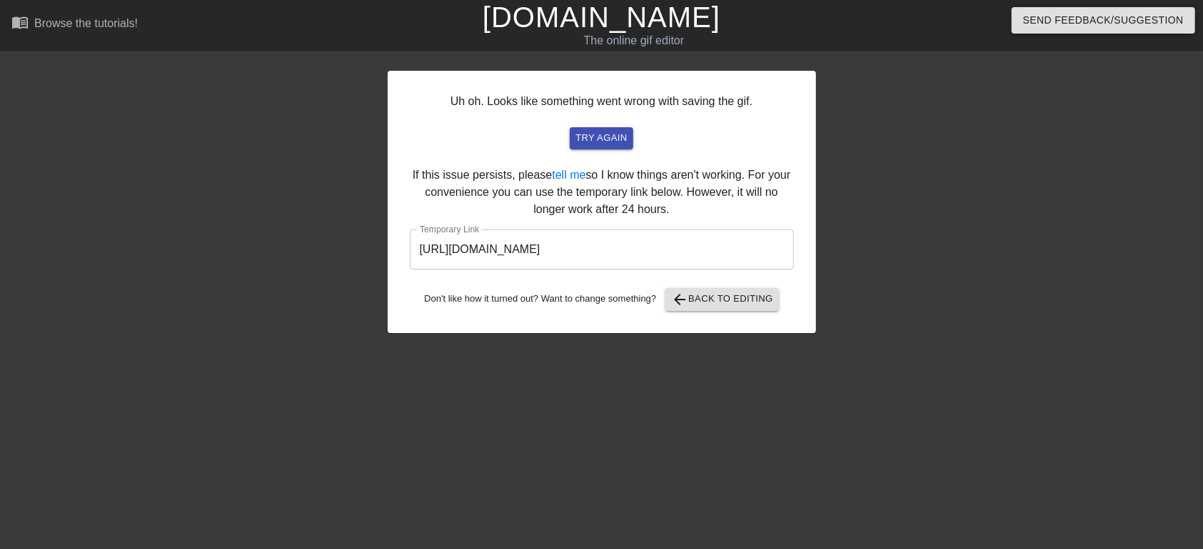
click at [664, 241] on input "https://www.gifntext.com/temp_generations/jL9h4eLx.gif" at bounding box center [602, 249] width 384 height 40
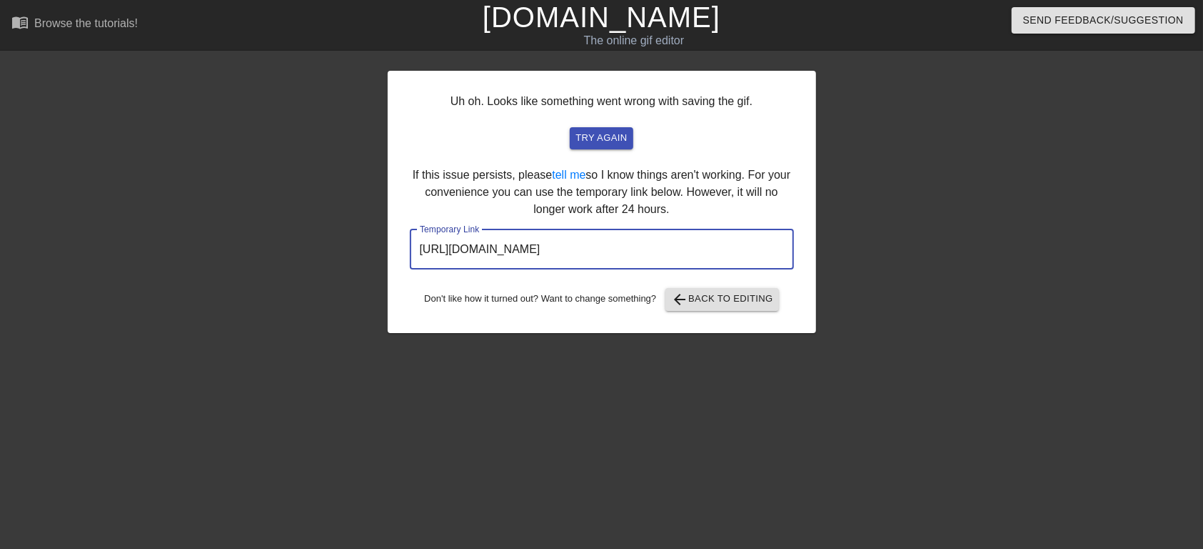
click at [664, 241] on input "https://www.gifntext.com/temp_generations/jL9h4eLx.gif" at bounding box center [602, 249] width 384 height 40
